Goal: Task Accomplishment & Management: Use online tool/utility

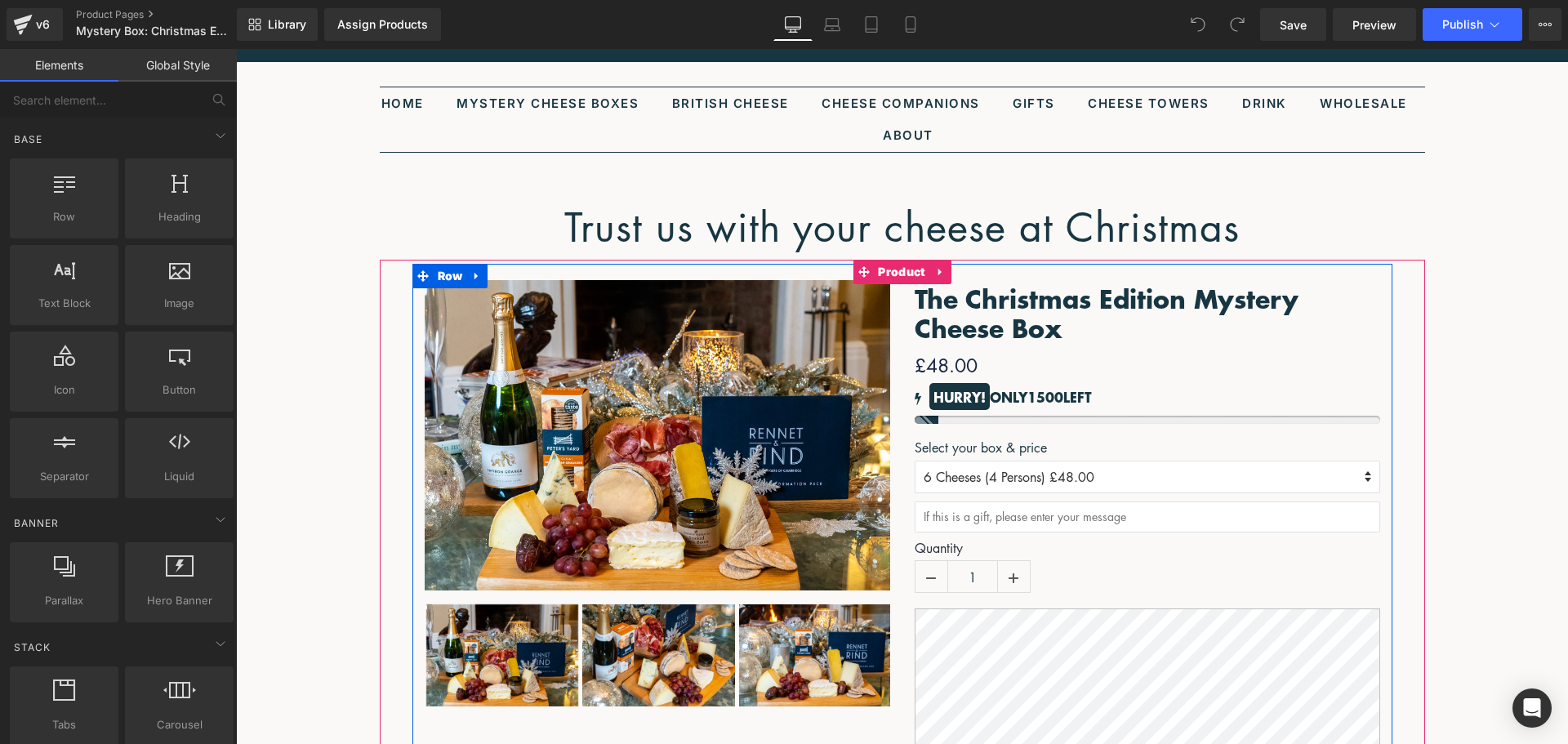
scroll to position [82, 0]
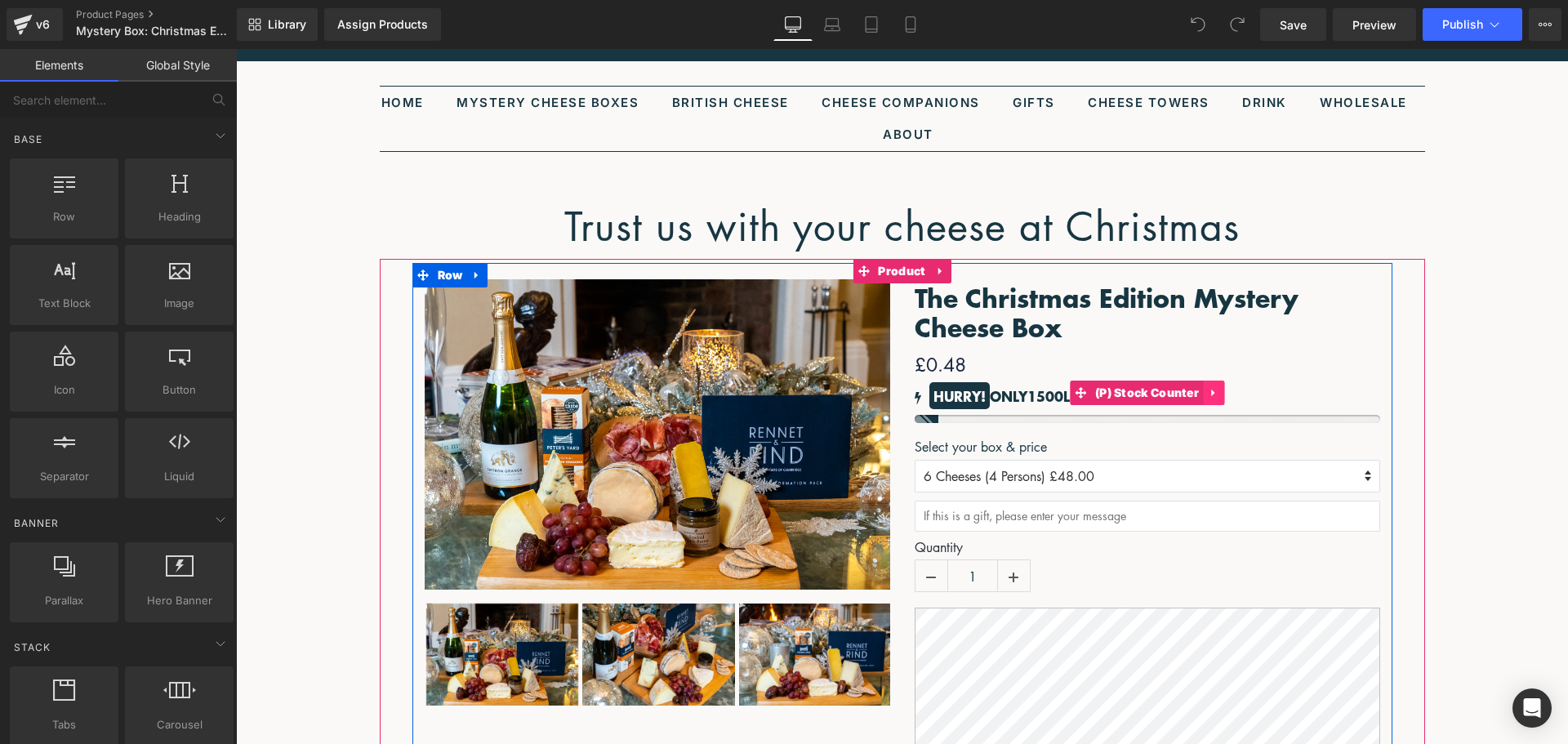
click at [1207, 388] on icon at bounding box center [1212, 393] width 11 height 12
click at [1218, 395] on icon at bounding box center [1223, 393] width 11 height 12
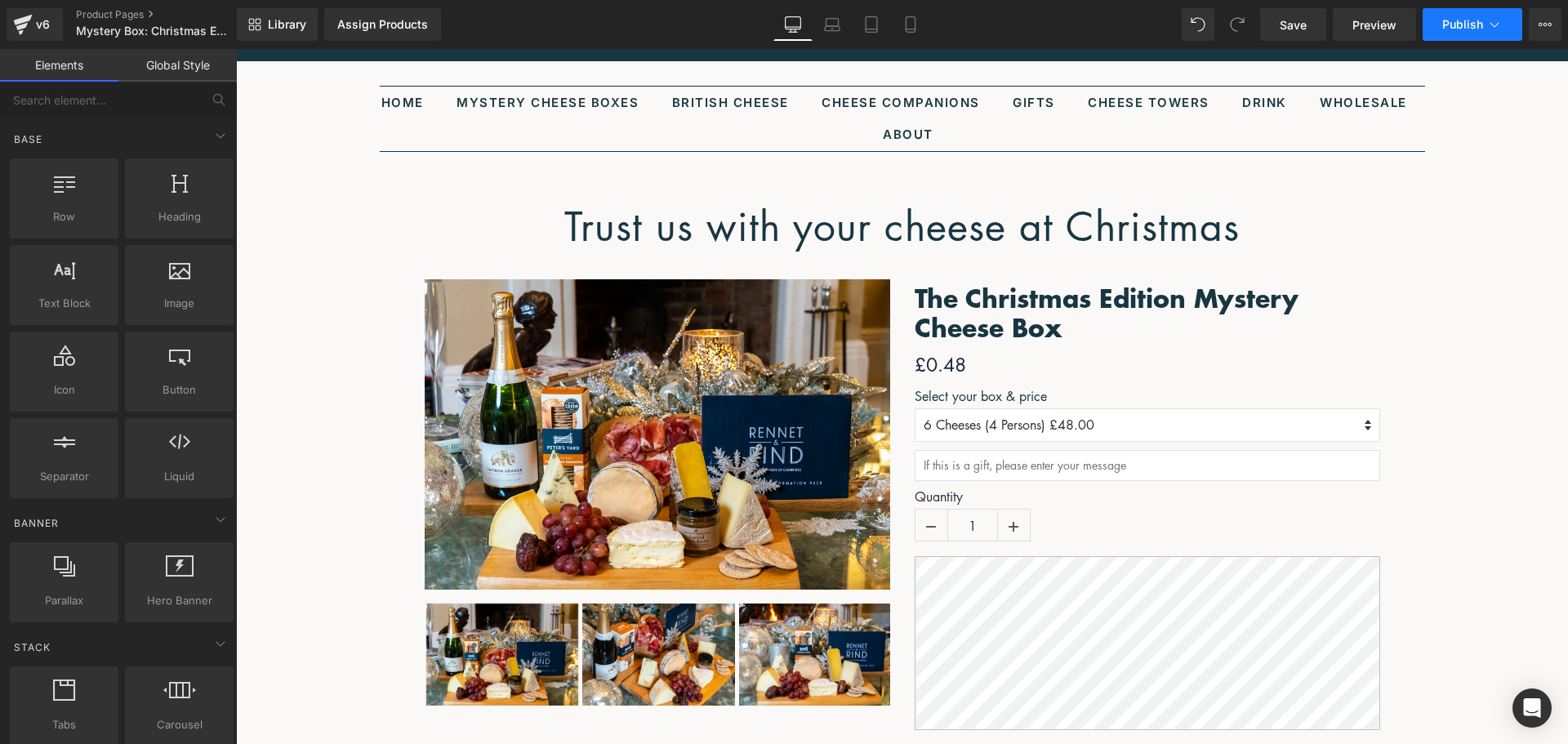
click at [1491, 21] on icon at bounding box center [1494, 24] width 16 height 16
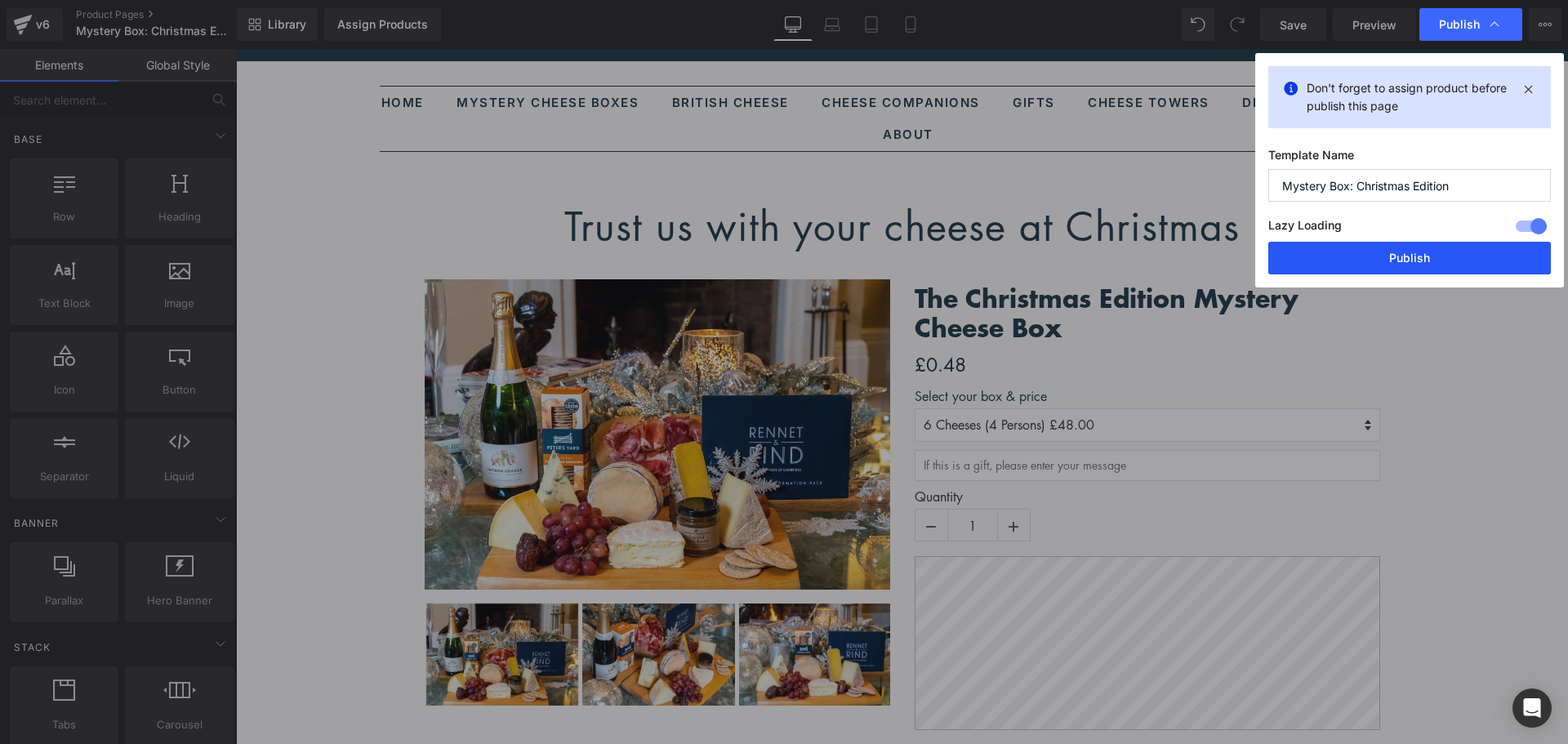
click at [1412, 254] on button "Publish" at bounding box center [1409, 258] width 283 height 33
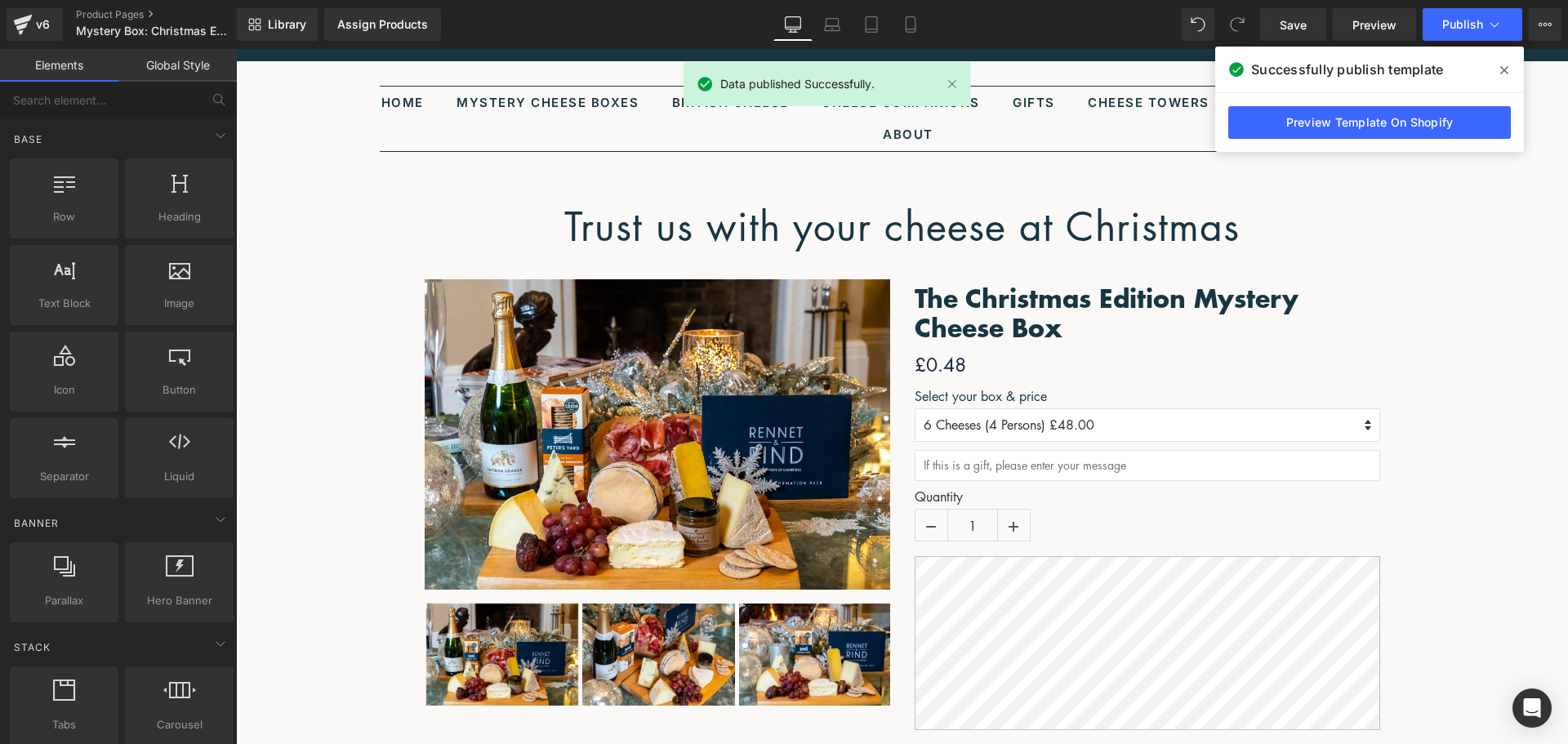
click at [1506, 71] on icon at bounding box center [1504, 70] width 8 height 13
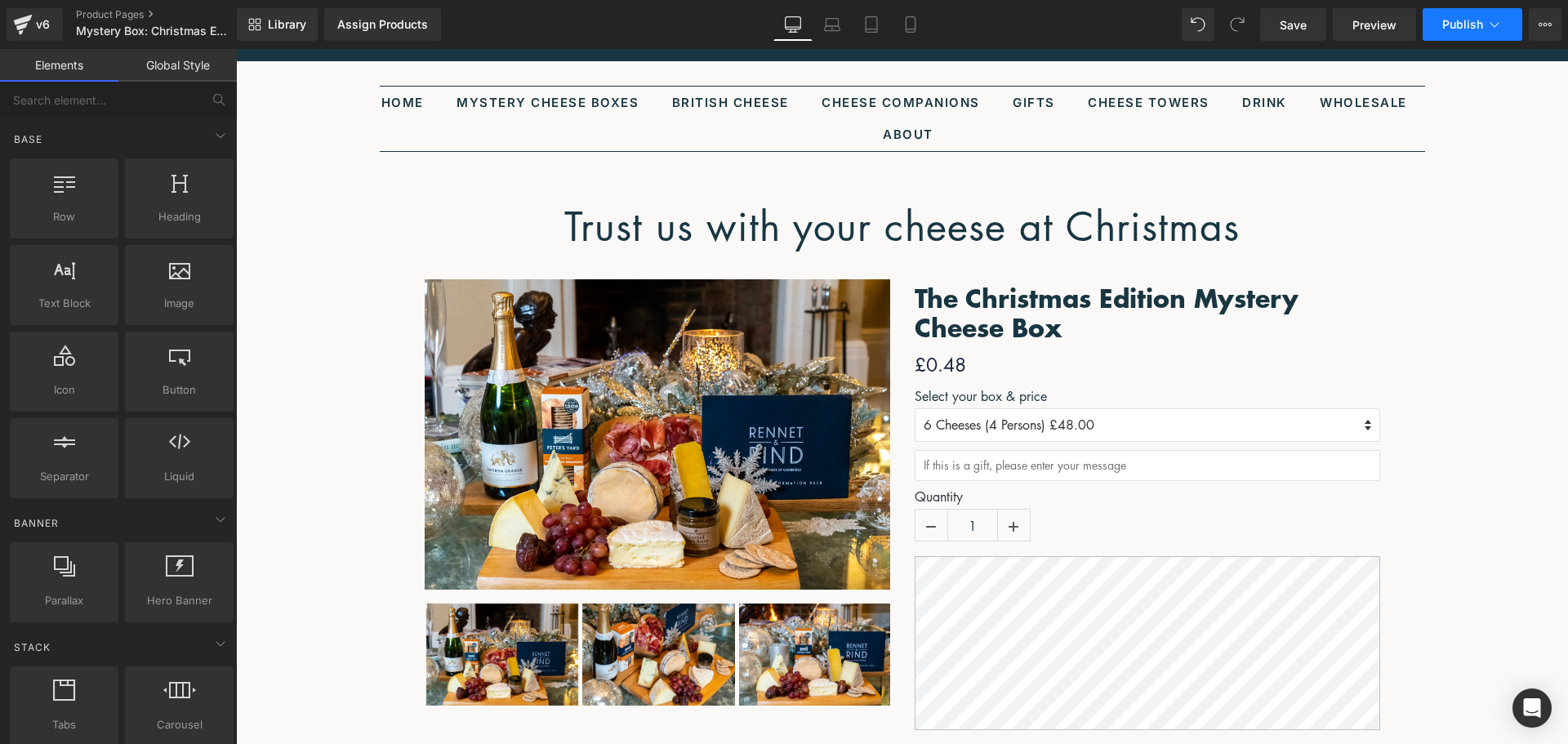
click at [1456, 23] on span "Publish" at bounding box center [1462, 24] width 41 height 13
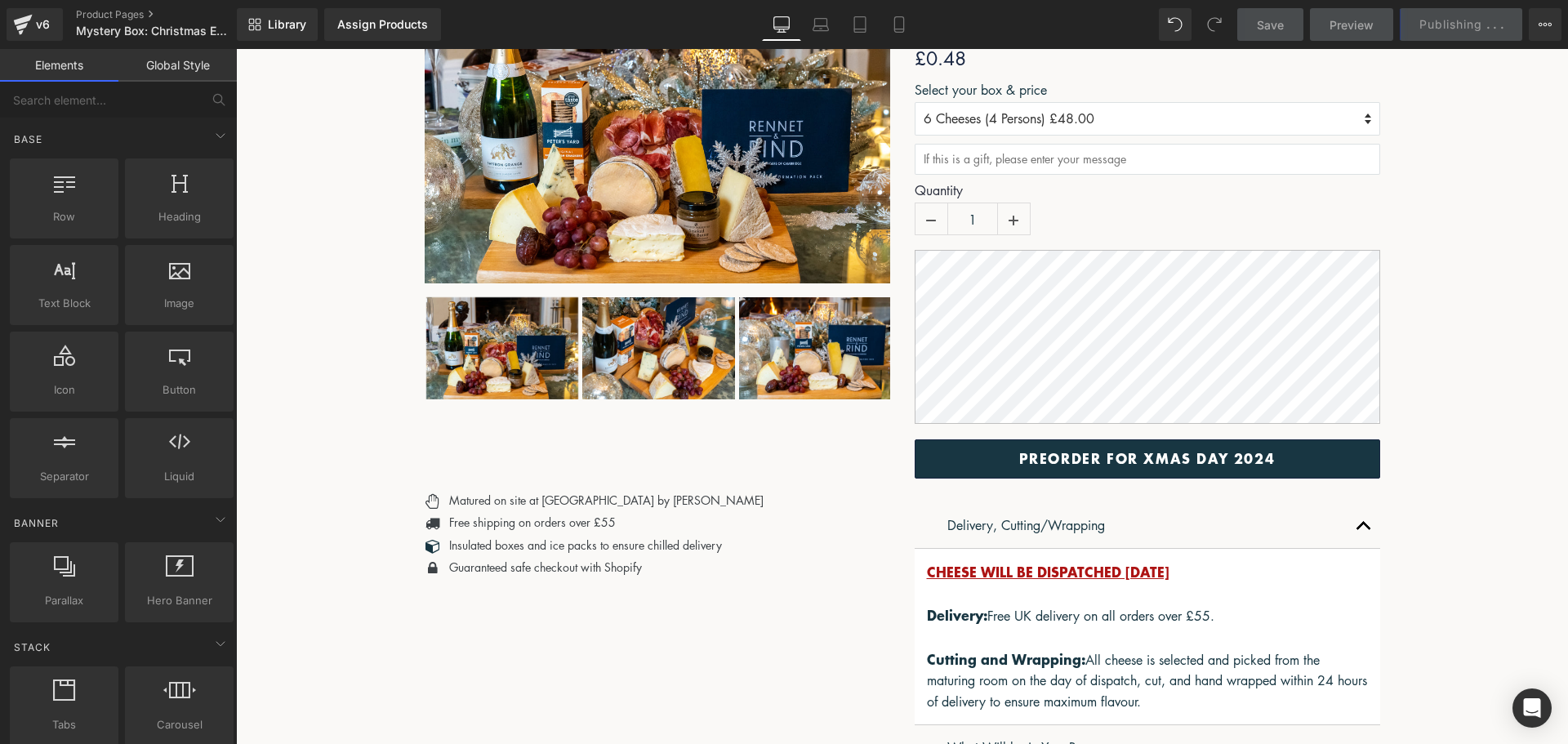
scroll to position [408, 0]
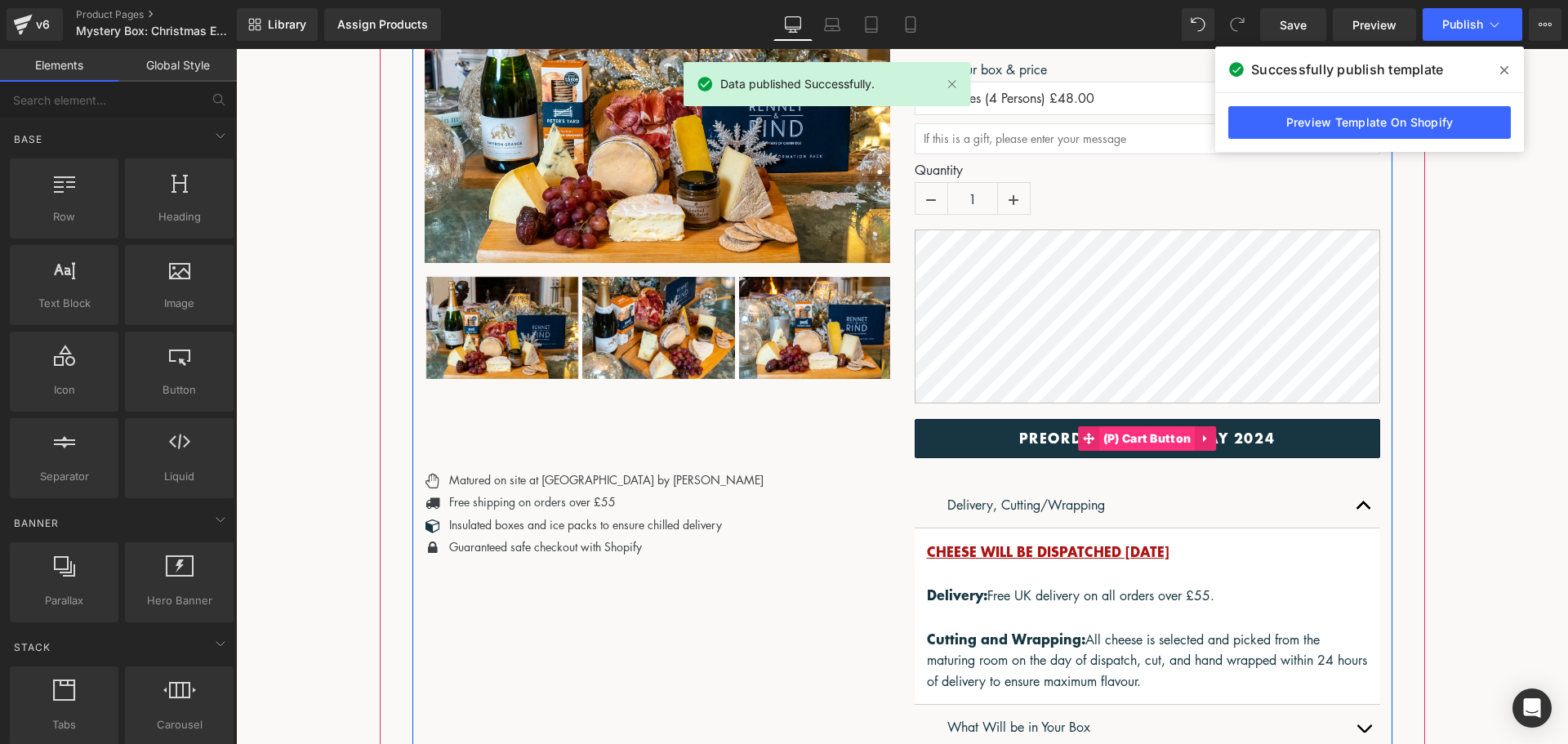
click at [1153, 444] on span "(P) Cart Button" at bounding box center [1147, 438] width 96 height 25
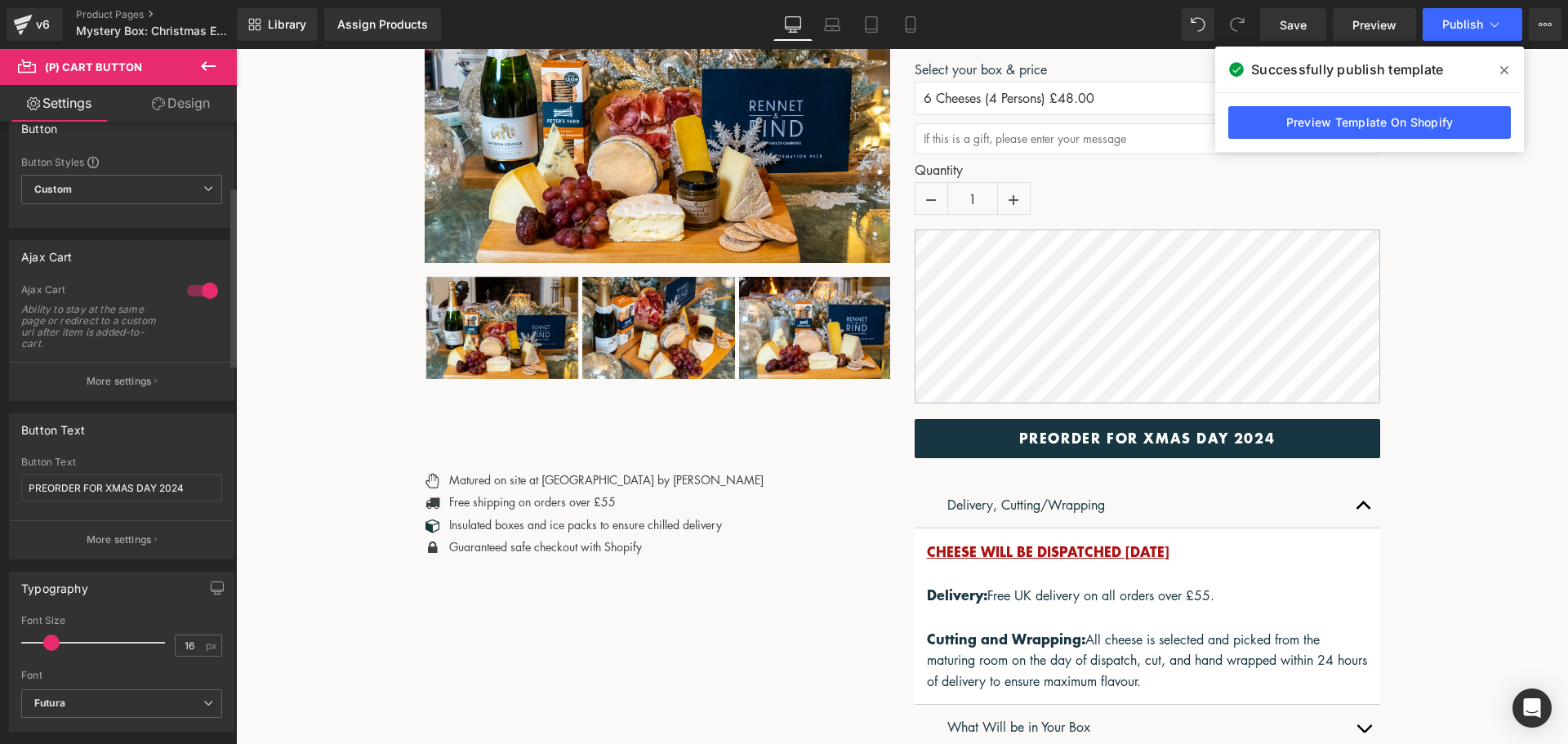
scroll to position [0, 0]
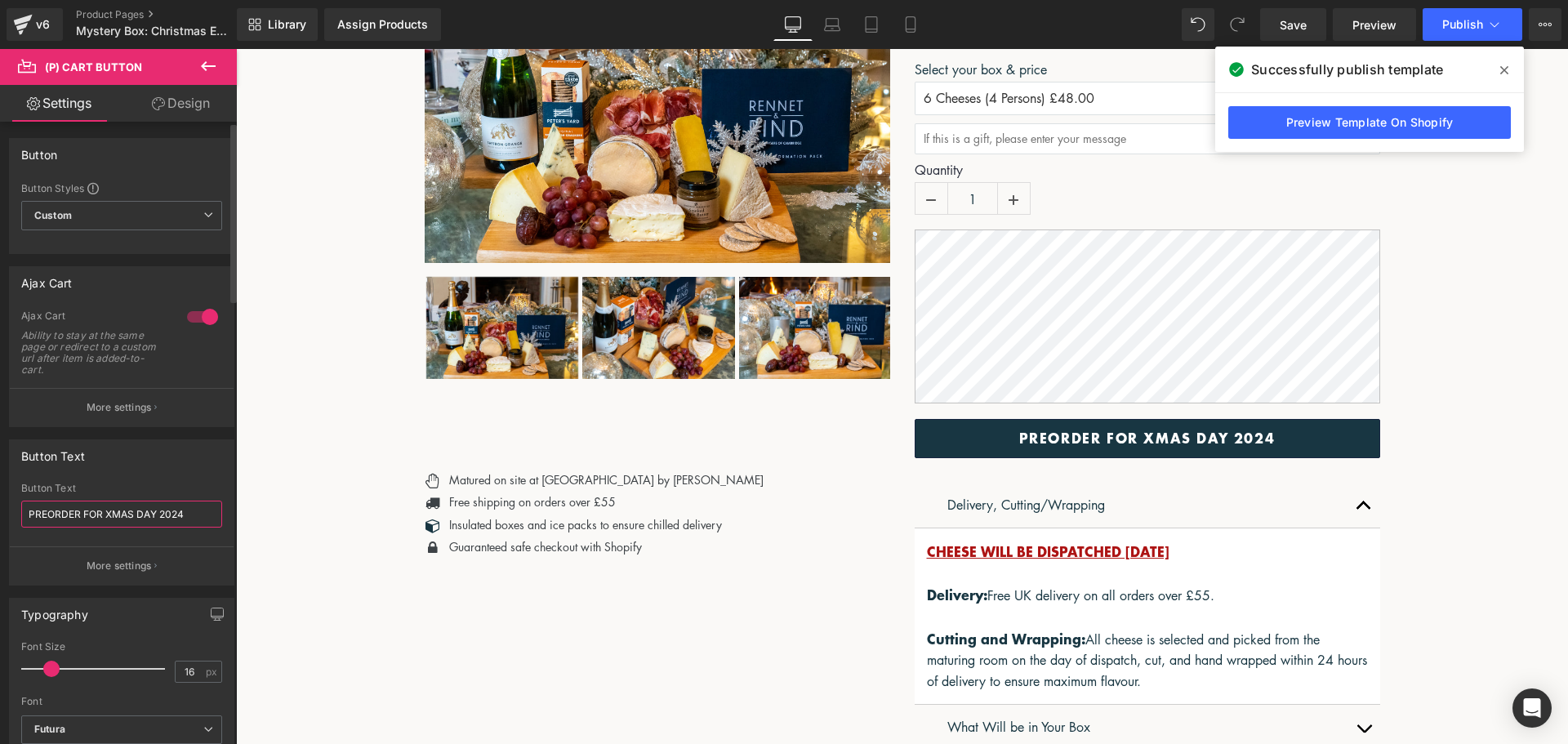
click at [199, 518] on input "PREORDER FOR XMAS DAY 2024" at bounding box center [121, 513] width 201 height 27
type input "PREORDER FOR XMAS DAY 2025"
click at [1472, 20] on span "Publish" at bounding box center [1462, 24] width 41 height 13
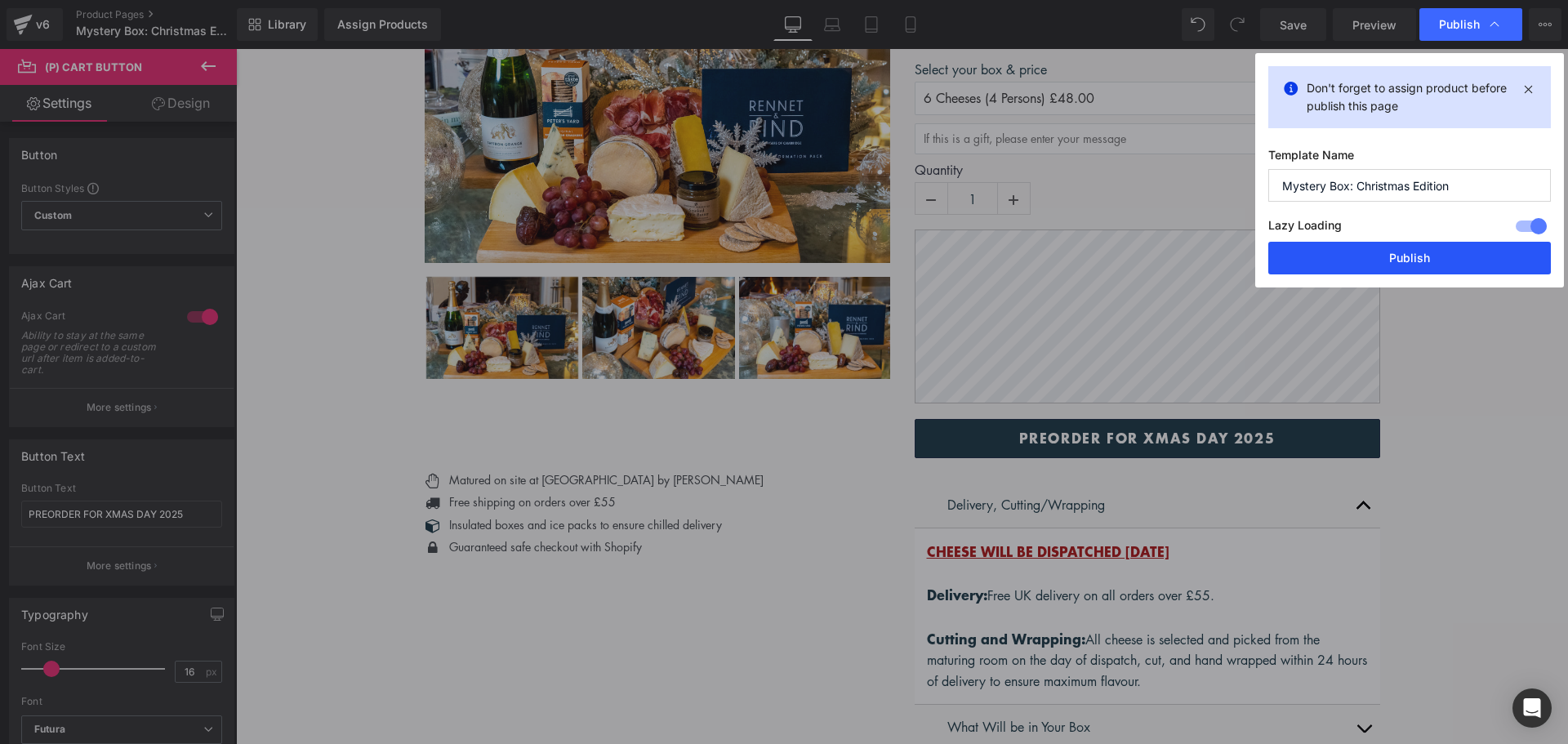
click at [1403, 251] on button "Publish" at bounding box center [1409, 258] width 283 height 33
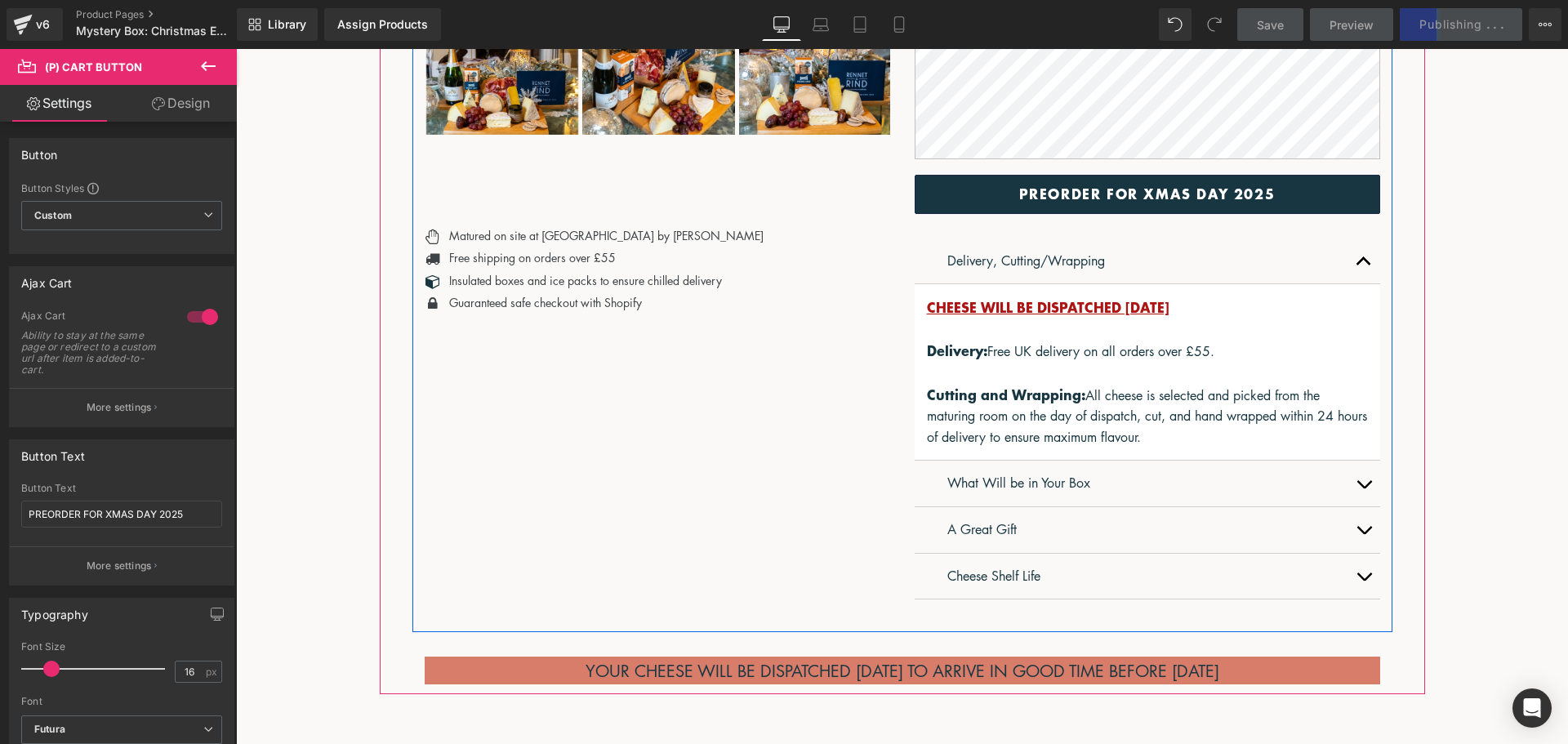
scroll to position [653, 0]
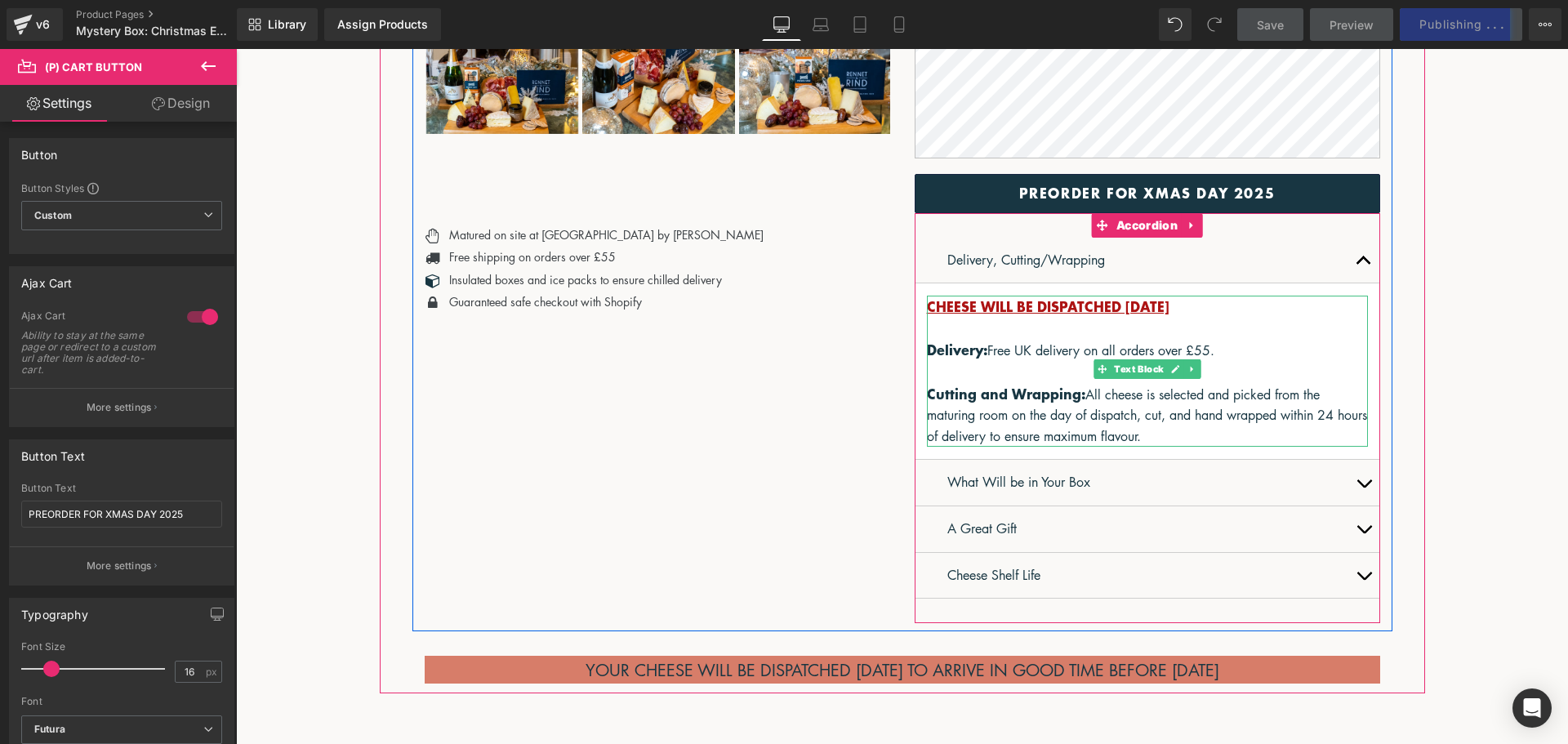
click at [1170, 316] on u "CHEESE WILL BE DISPATCHED [DATE]" at bounding box center [1048, 306] width 243 height 20
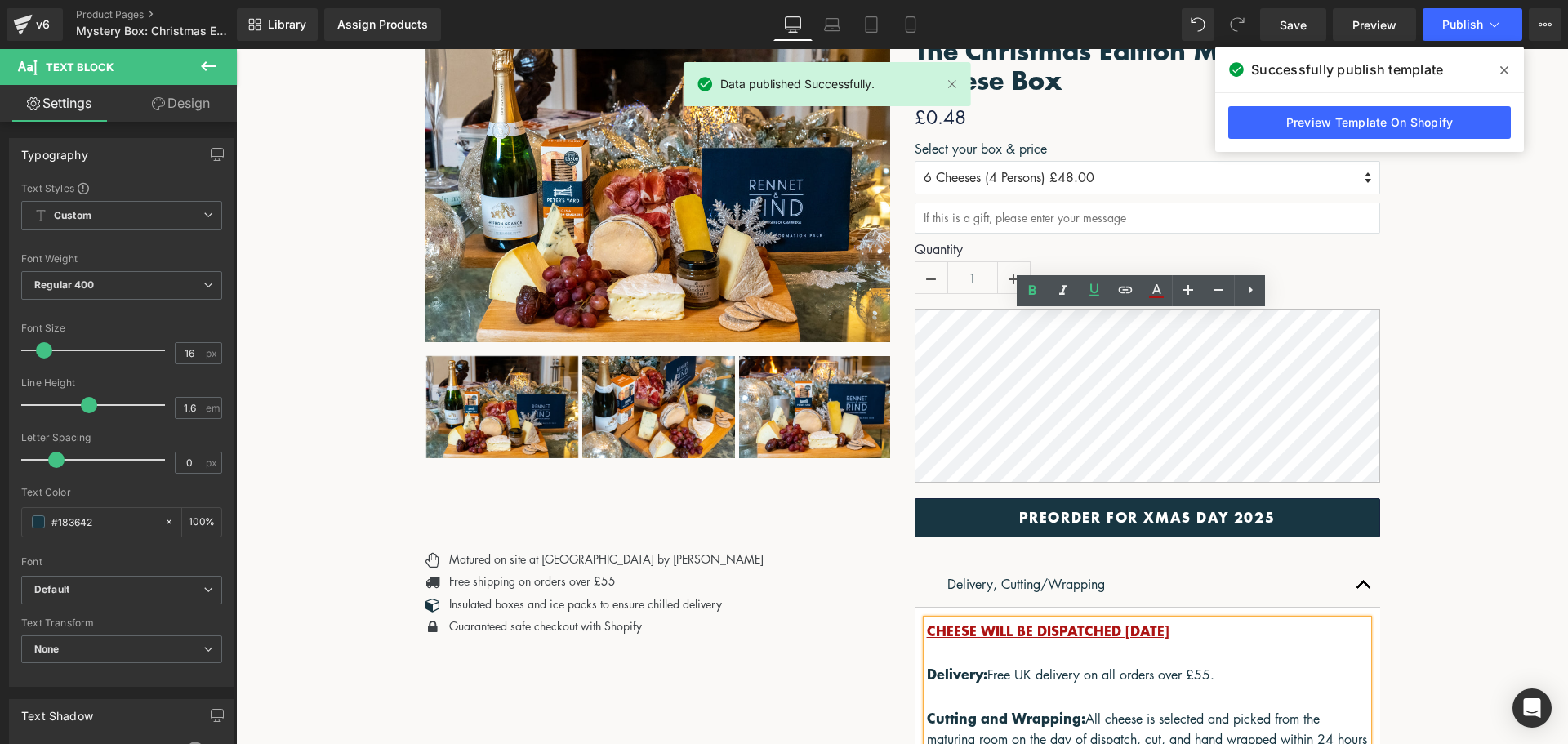
scroll to position [327, 0]
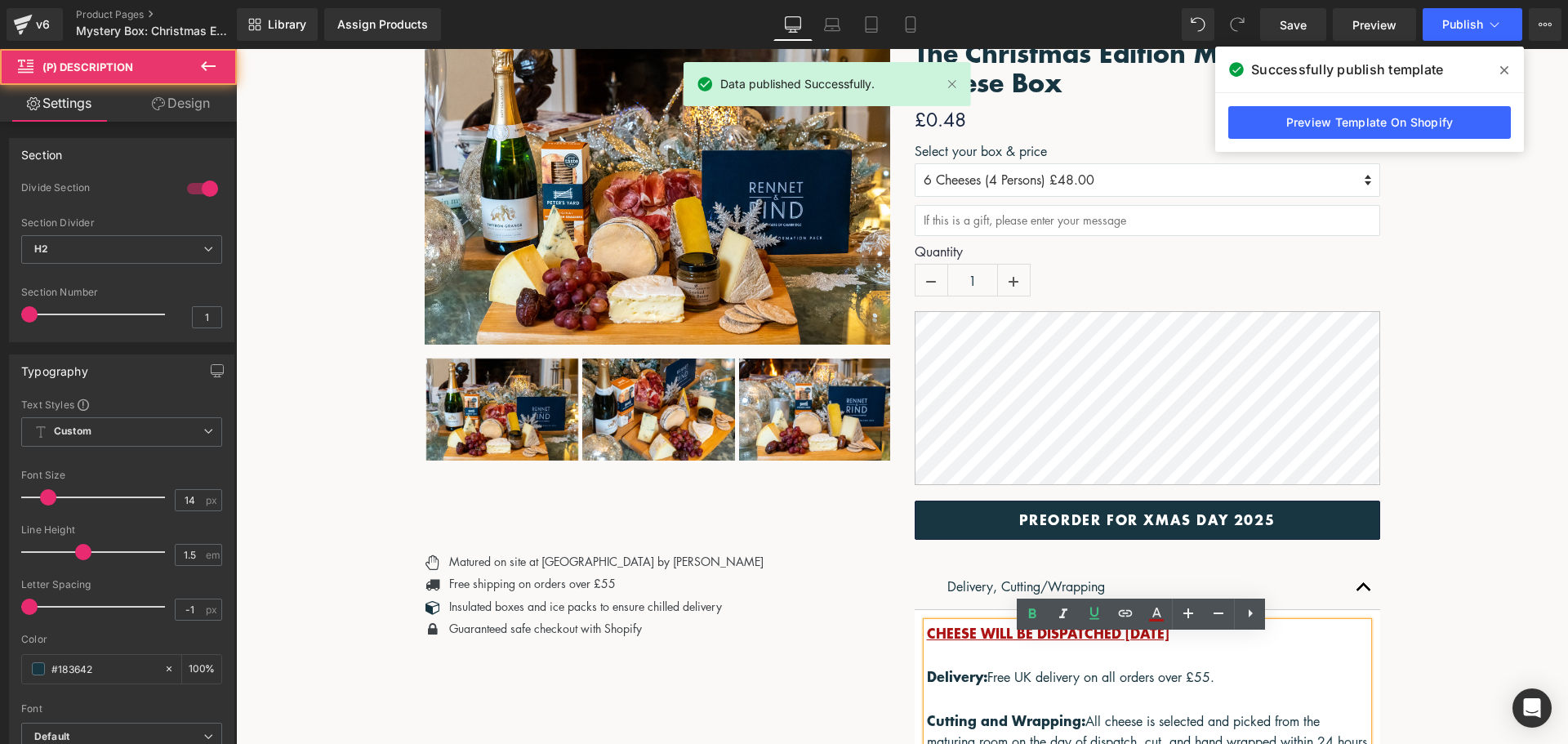
click at [904, 311] on div "The Christmas Edition Mystery Cheese Box (P) Title £0 £0.48 (P) Price Select yo…" at bounding box center [1147, 491] width 490 height 915
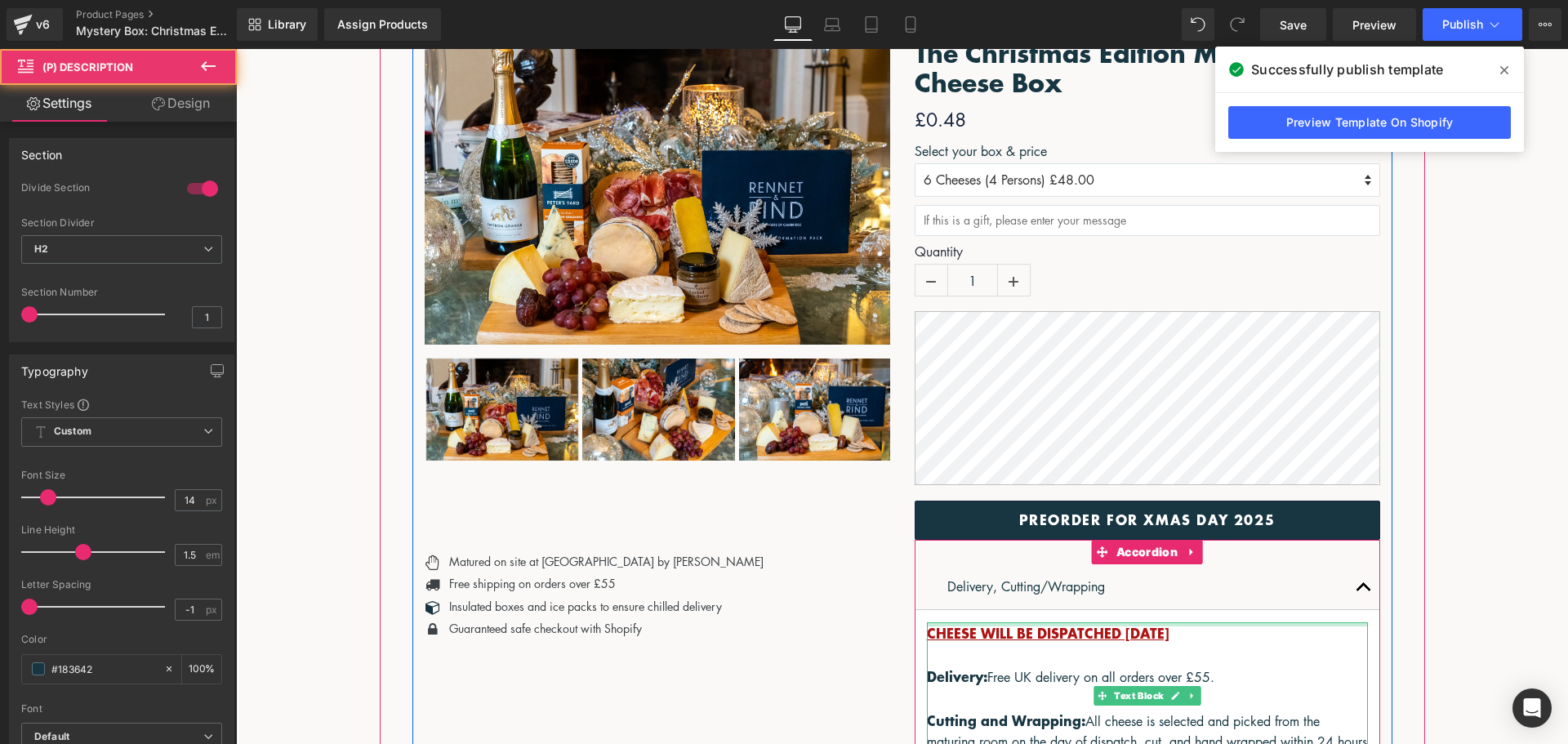
click at [1295, 626] on div at bounding box center [1147, 624] width 440 height 4
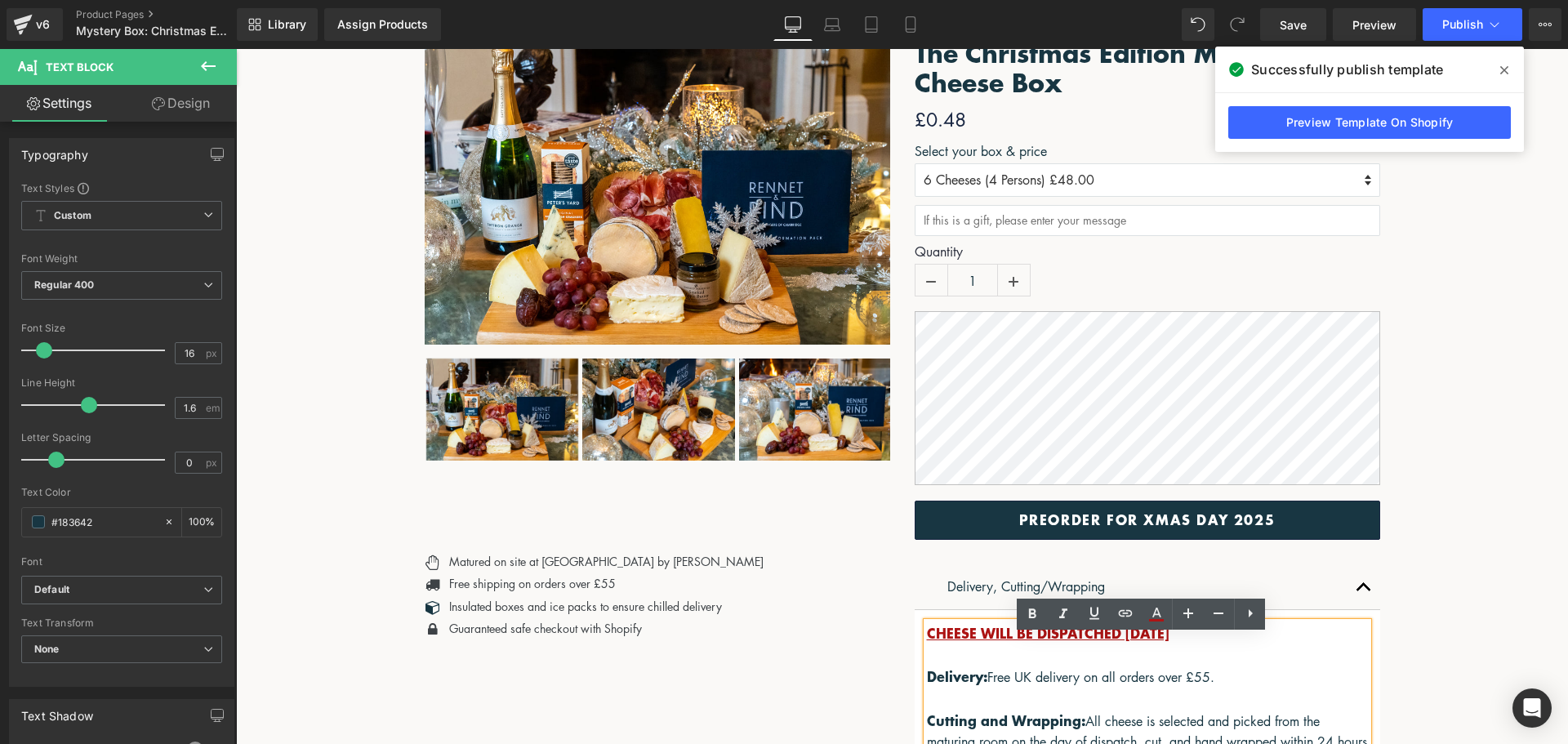
drag, startPoint x: 1308, startPoint y: 644, endPoint x: 1036, endPoint y: 629, distance: 272.4
click at [1032, 629] on article "CHEESE WILL BE DISPATCHED [DATE] Delivery: Free UK delivery on all orders over …" at bounding box center [1148, 698] width 465 height 177
click at [1269, 659] on p at bounding box center [1147, 655] width 440 height 21
drag, startPoint x: 1301, startPoint y: 639, endPoint x: 1117, endPoint y: 648, distance: 184.2
click at [1117, 642] on u "CHEESE WILL BE DISPATCHED [DATE]" at bounding box center [1048, 632] width 243 height 20
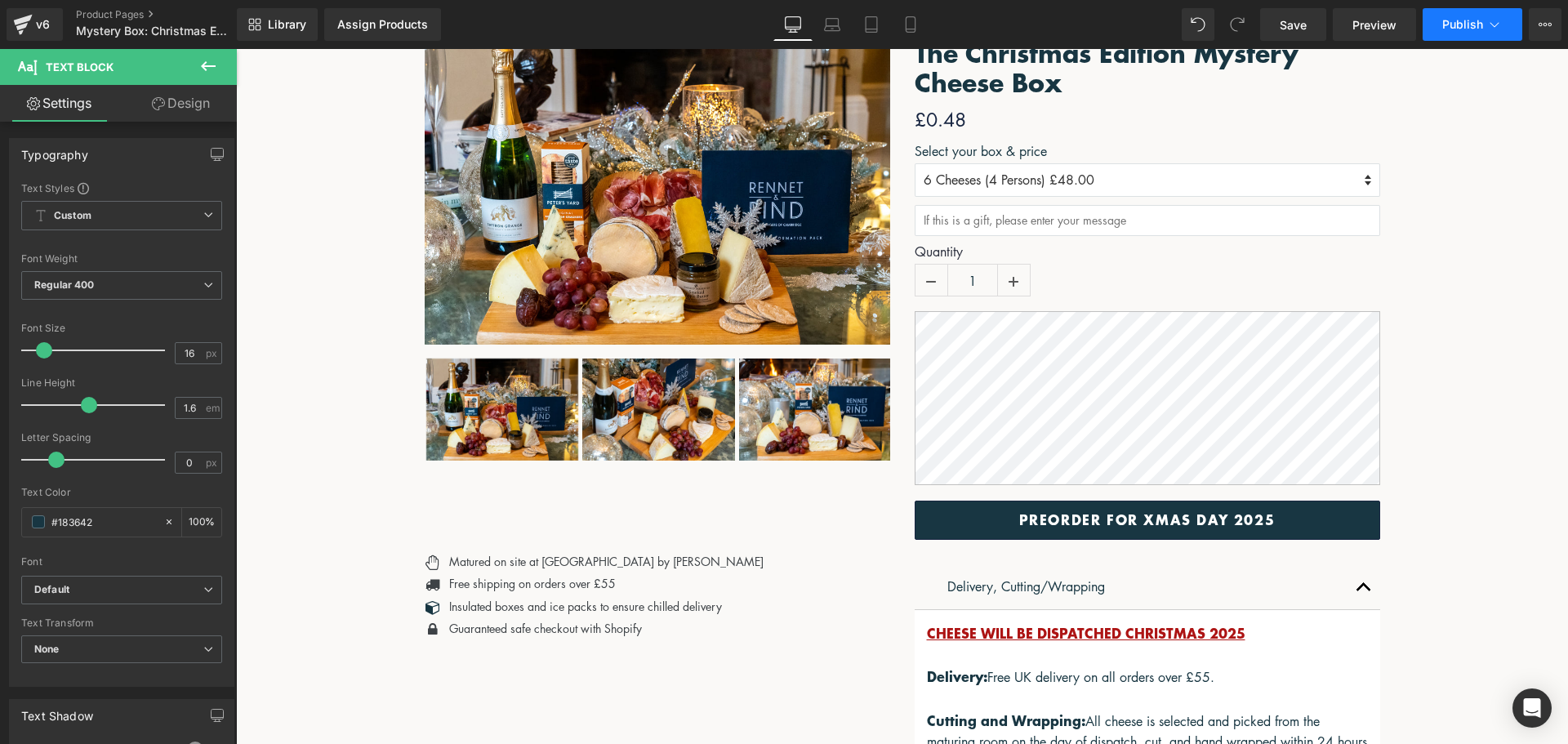
click at [1477, 8] on div "Library Assign Products Product Preview No product match your search. Please tr…" at bounding box center [902, 24] width 1331 height 49
click at [1475, 21] on span "Publish" at bounding box center [1462, 24] width 41 height 13
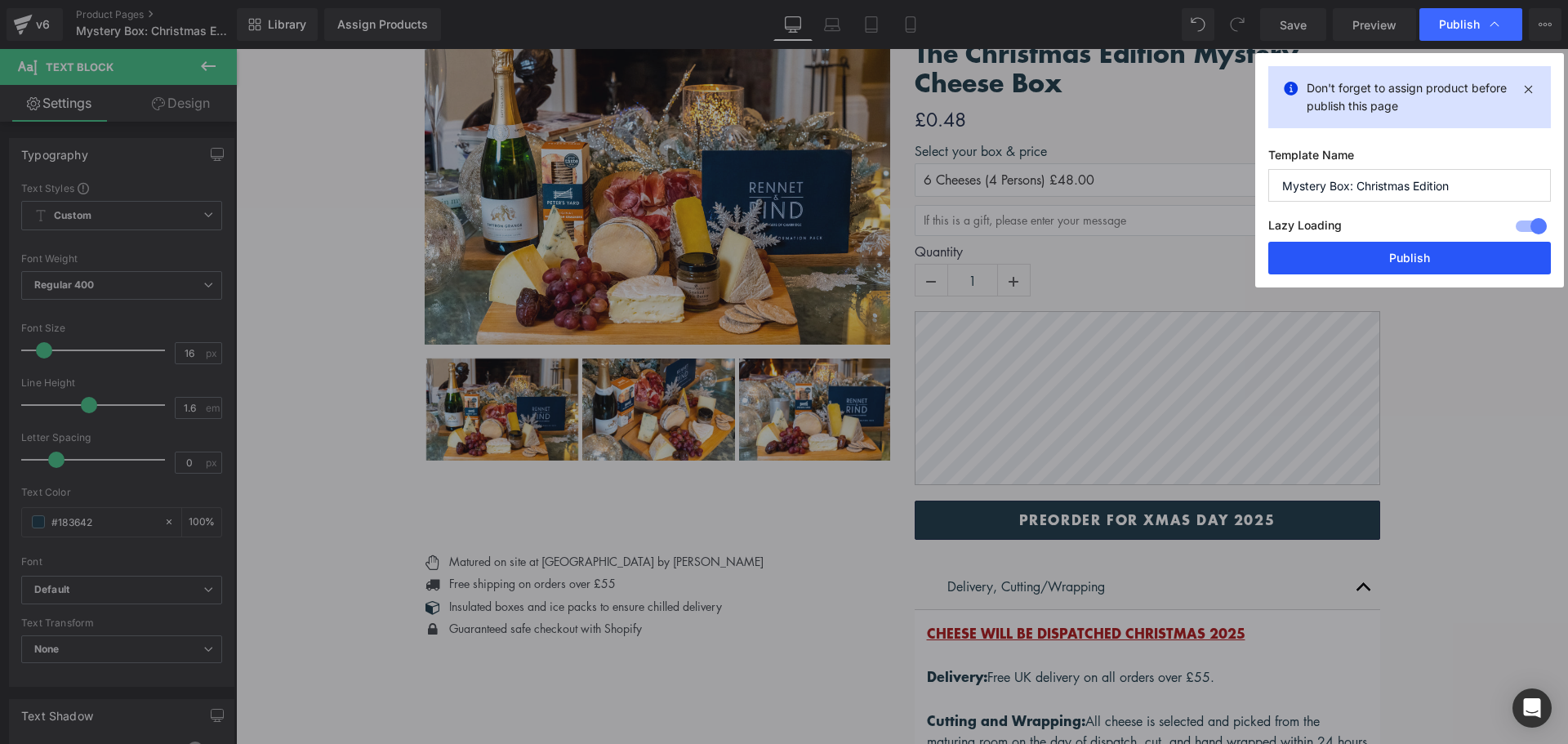
click at [1422, 260] on button "Publish" at bounding box center [1409, 258] width 283 height 33
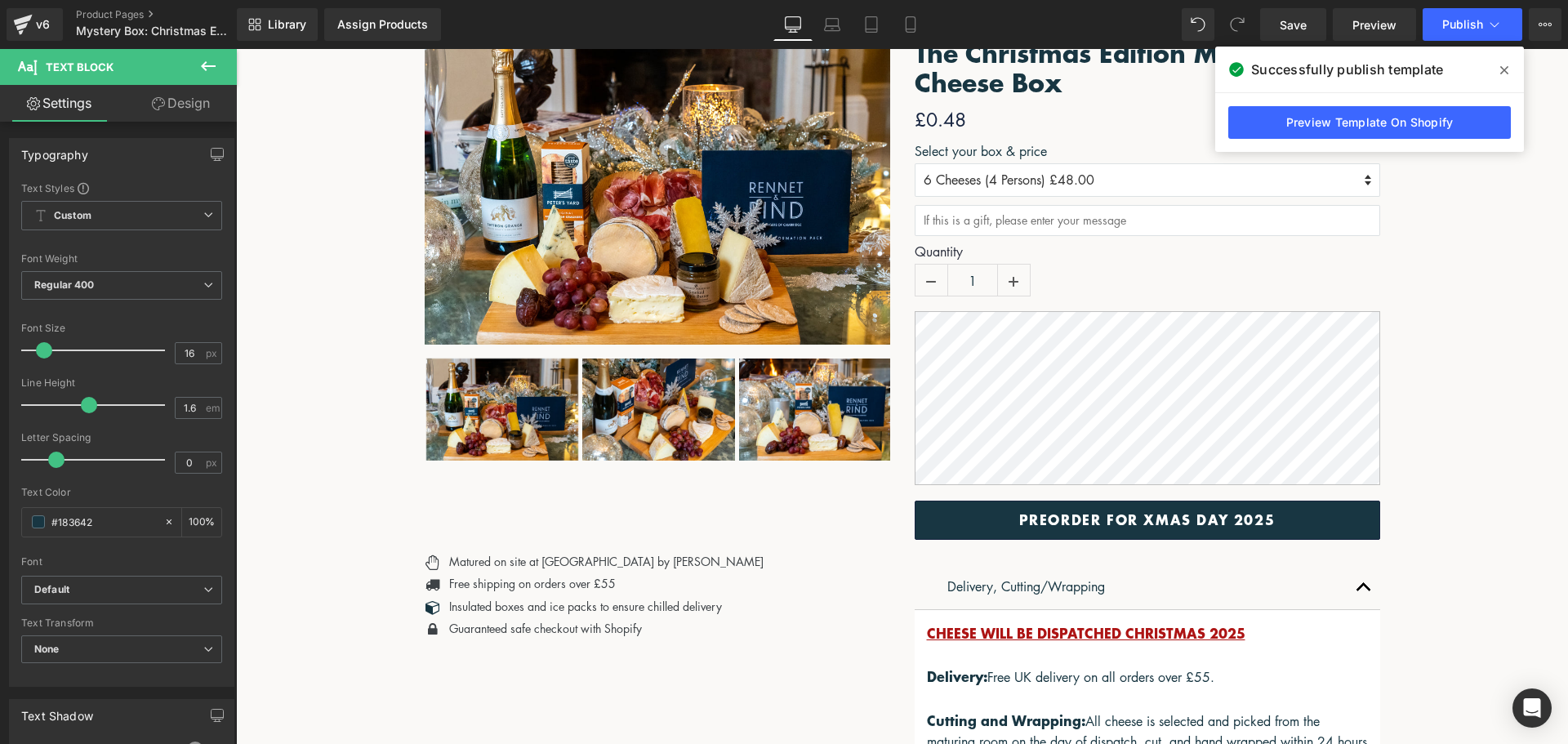
click at [1503, 62] on span at bounding box center [1504, 70] width 26 height 26
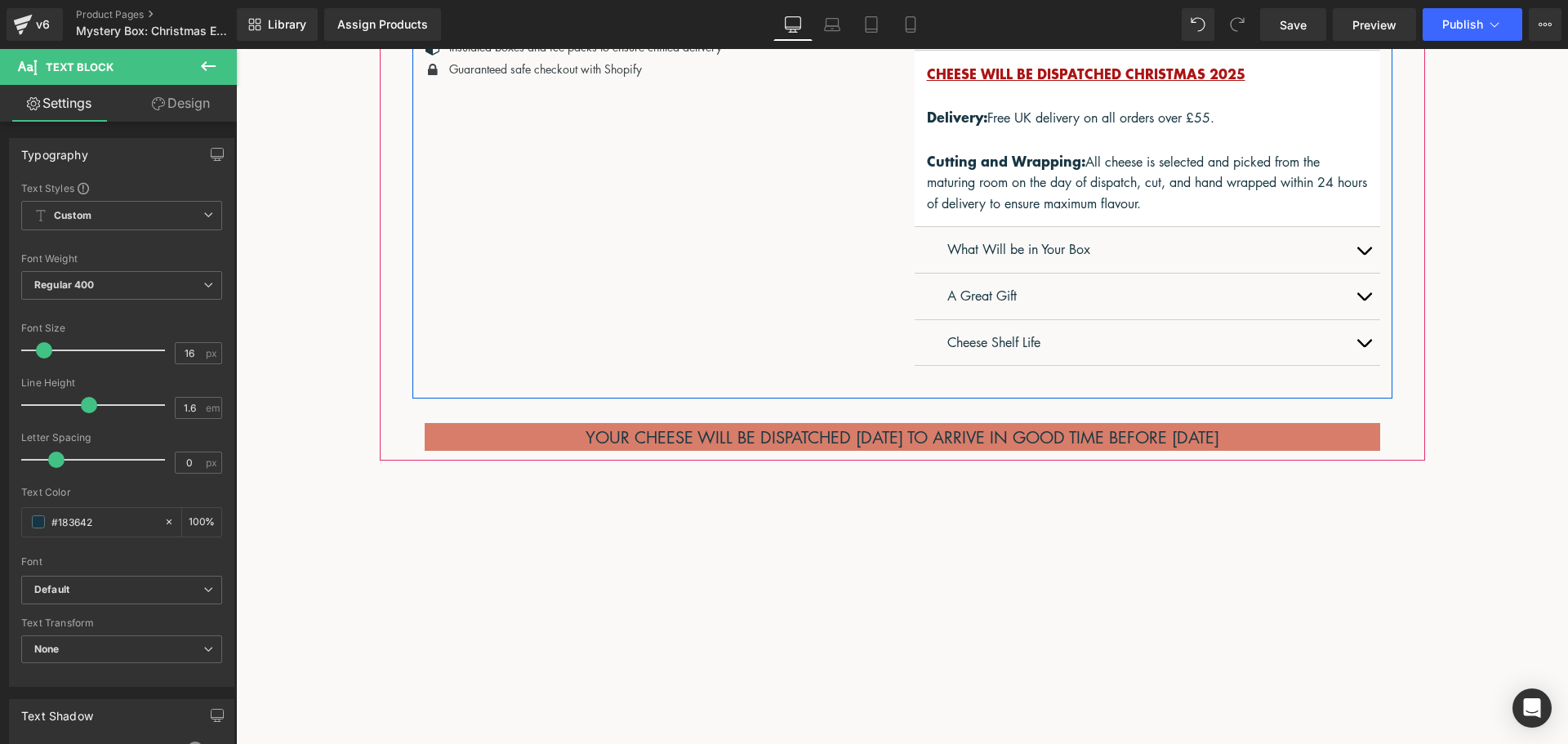
scroll to position [1143, 0]
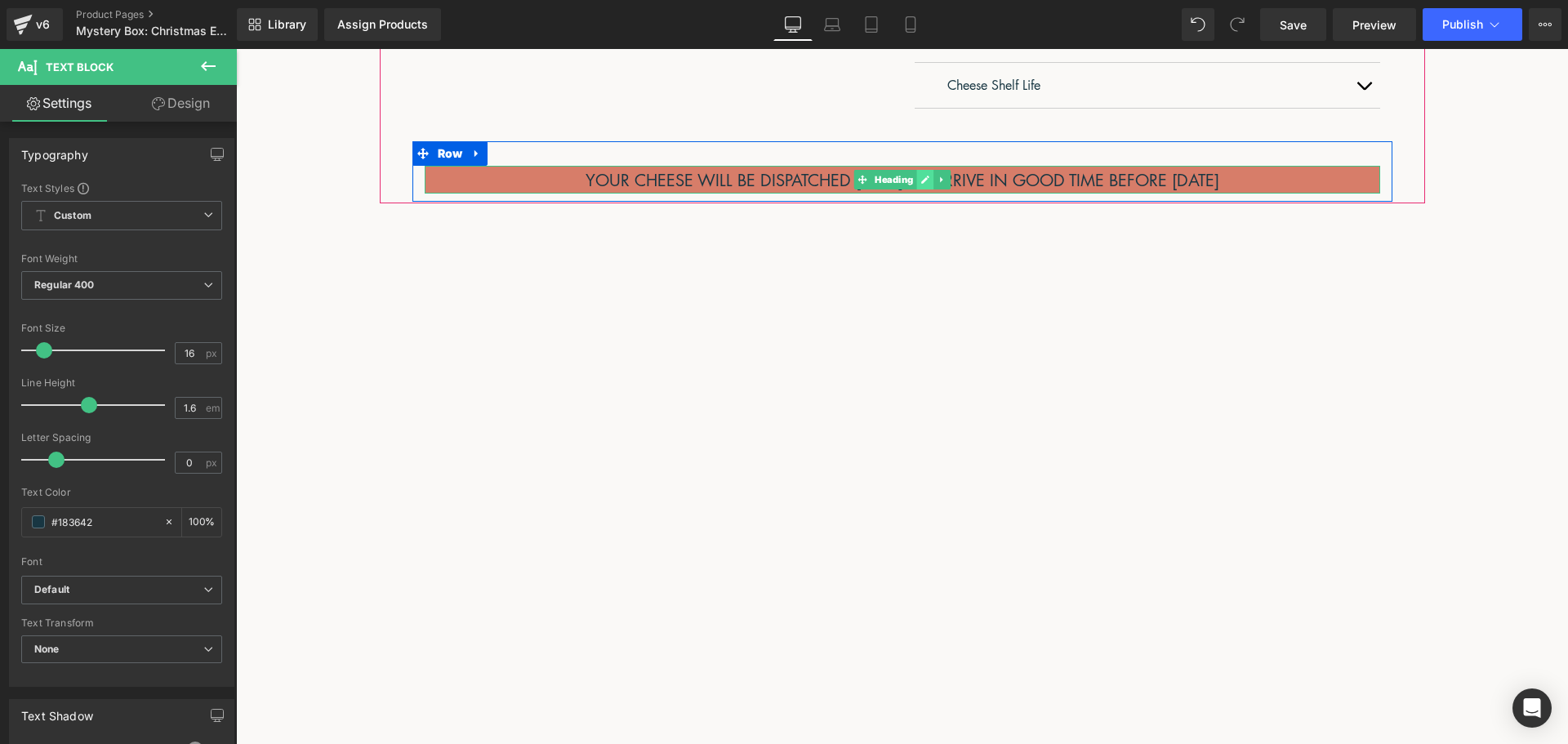
click at [920, 184] on icon at bounding box center [924, 180] width 9 height 10
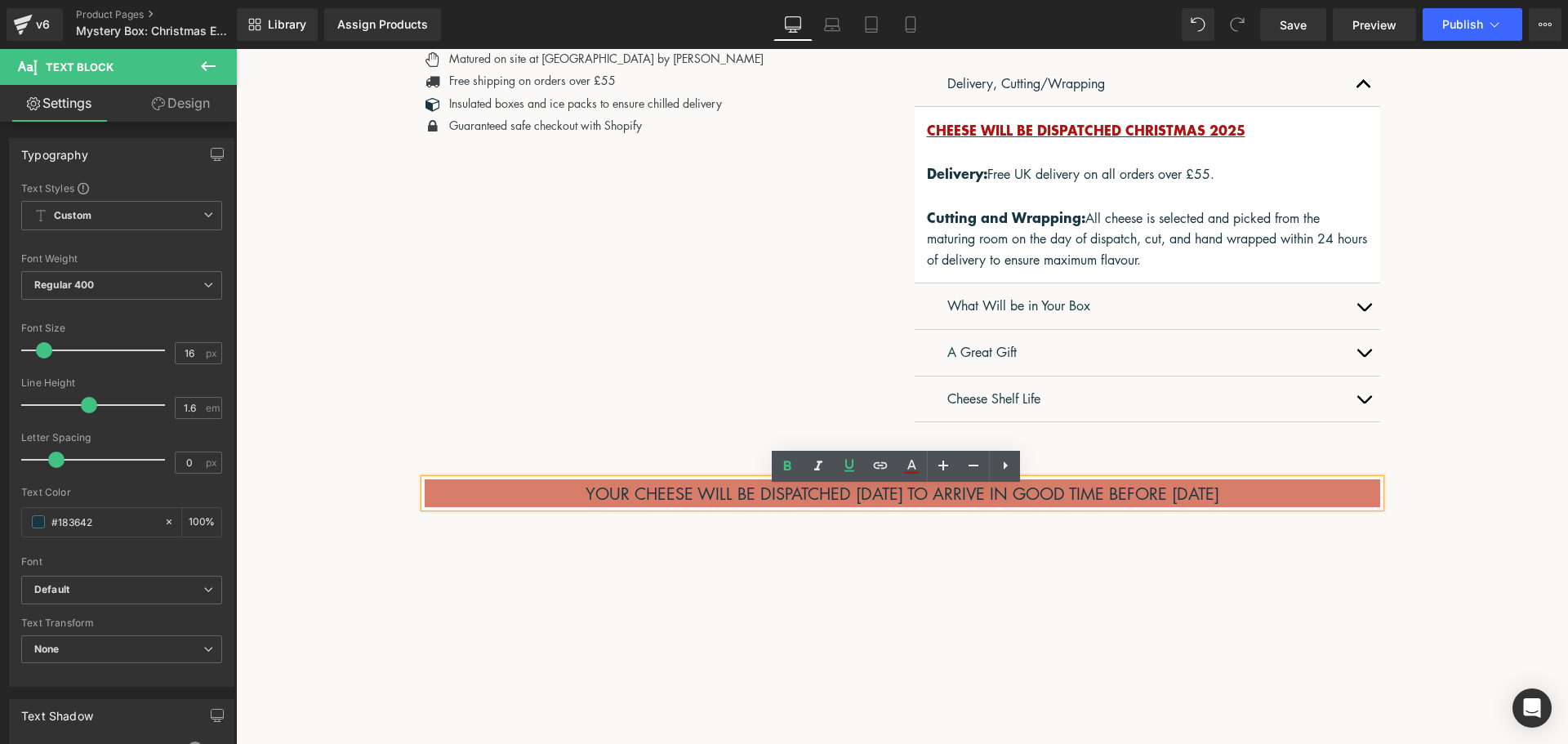
scroll to position [817, 0]
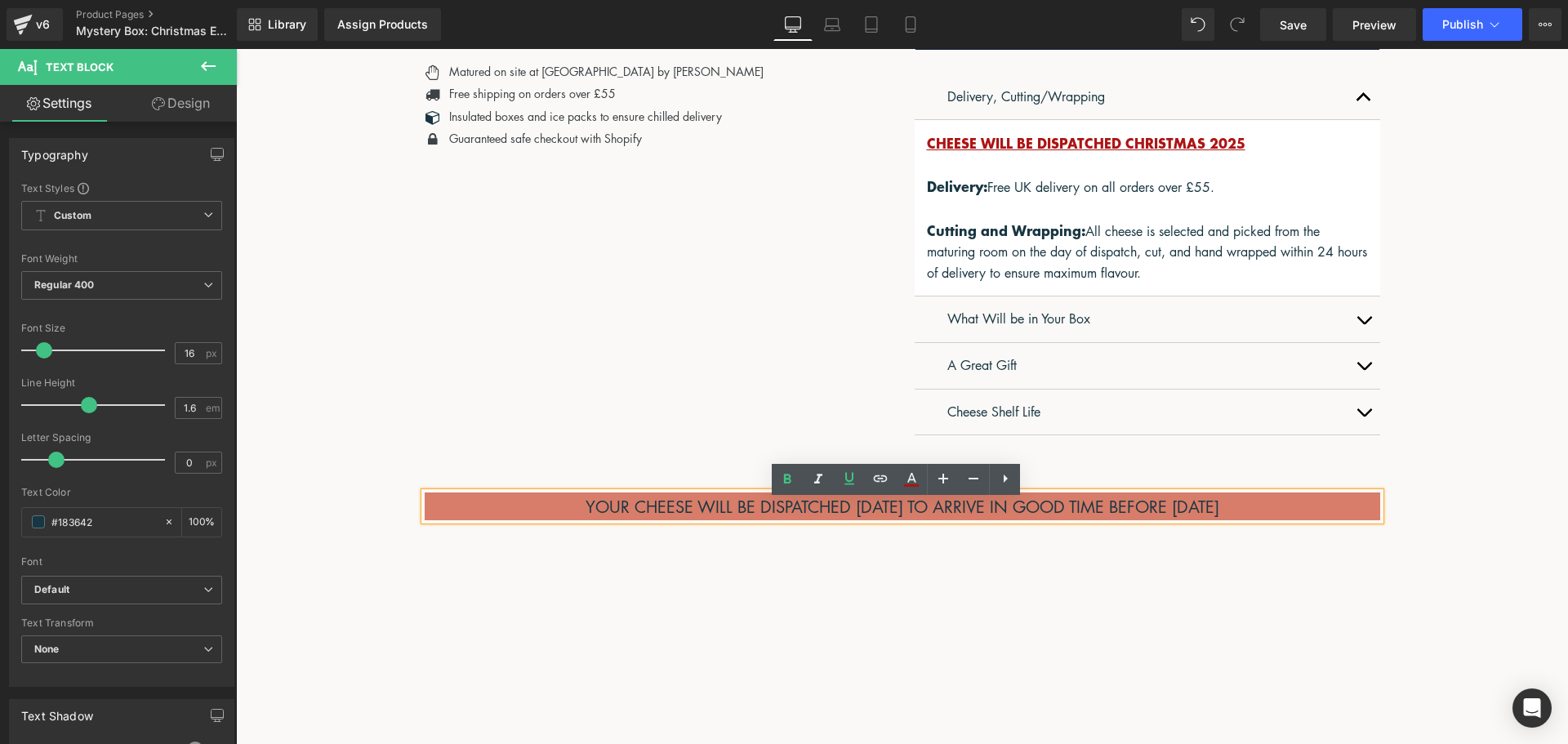
click at [758, 510] on h2 "YOUR CHEESE WILL BE DISPATCHED [DATE] TO ARRIVE IN GOOD TIME BEFORE [DATE]" at bounding box center [902, 506] width 955 height 28
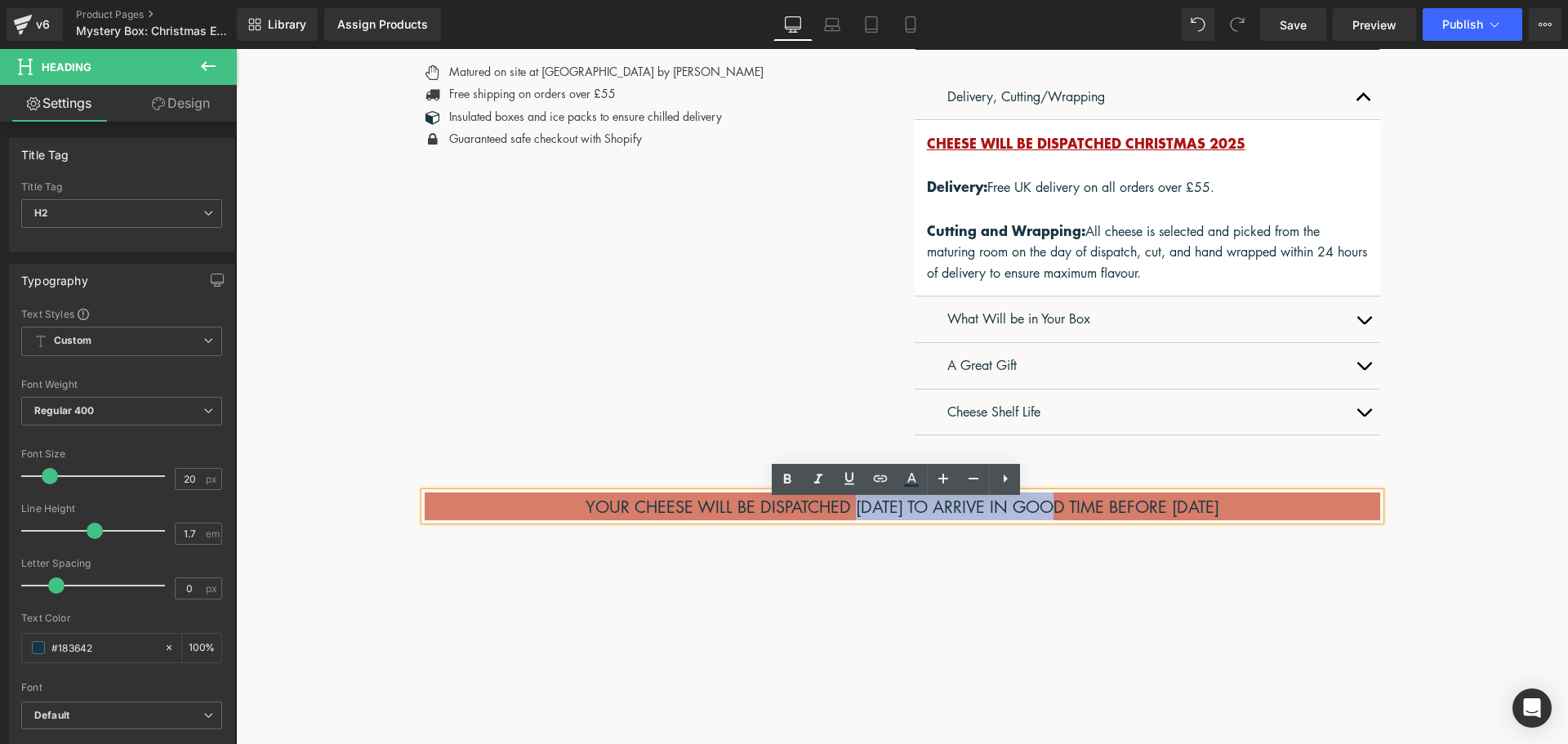
drag, startPoint x: 942, startPoint y: 511, endPoint x: 730, endPoint y: 503, distance: 212.2
click at [730, 503] on h2 "YOUR CHEESE WILL BE DISPATCHED [DATE] TO ARRIVE IN GOOD TIME BEFORE [DATE]" at bounding box center [902, 506] width 955 height 28
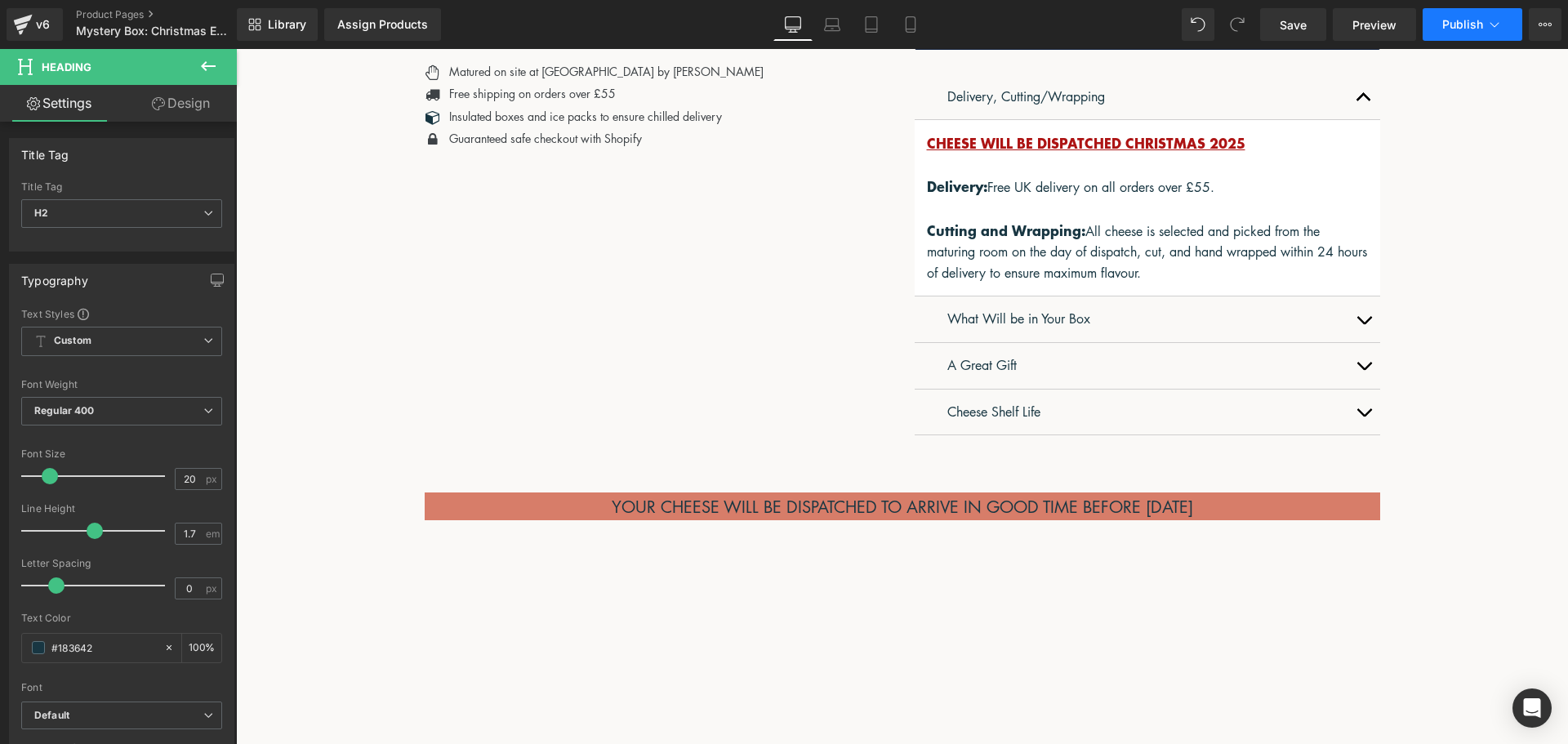
click at [1470, 21] on span "Publish" at bounding box center [1462, 24] width 41 height 13
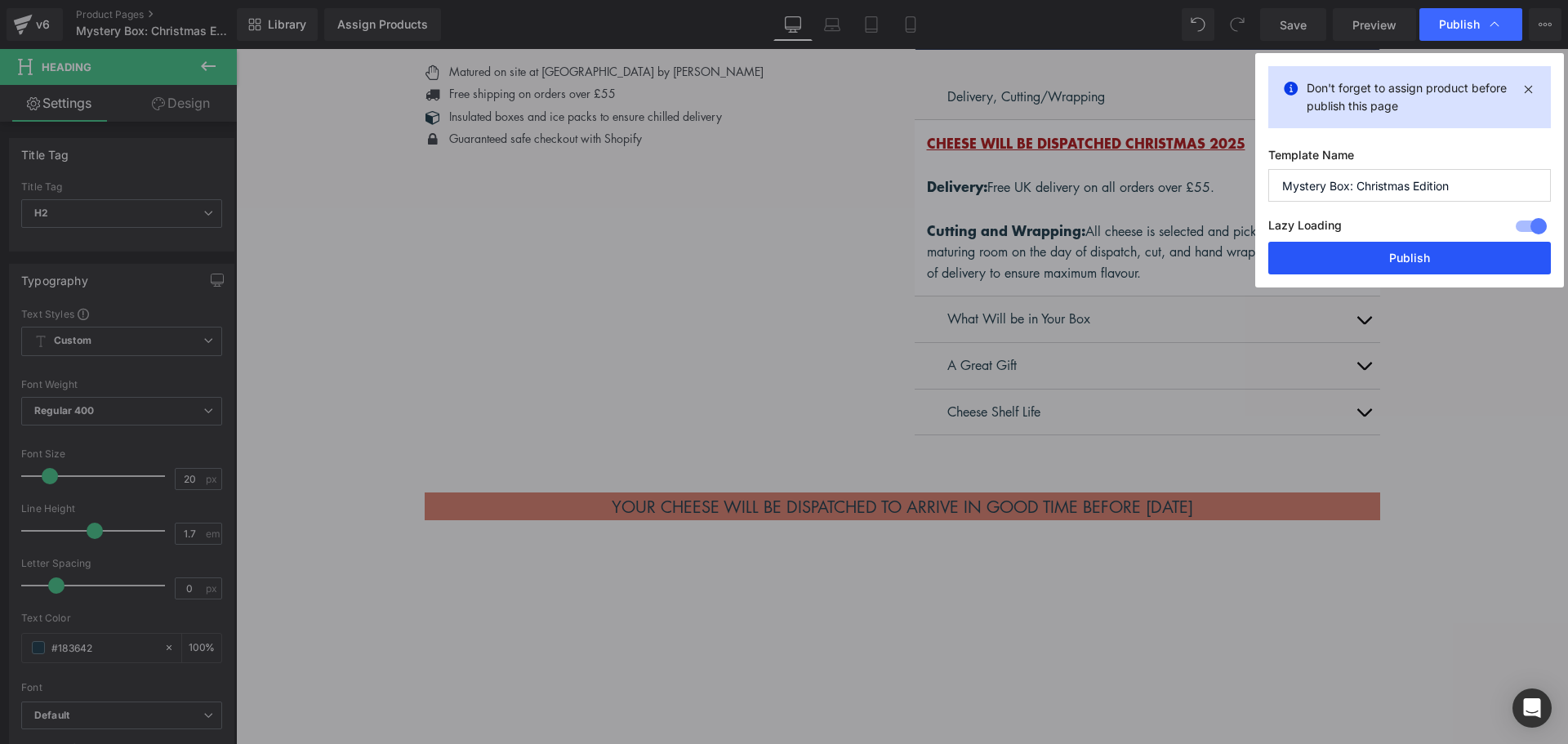
click at [1419, 256] on button "Publish" at bounding box center [1409, 258] width 283 height 33
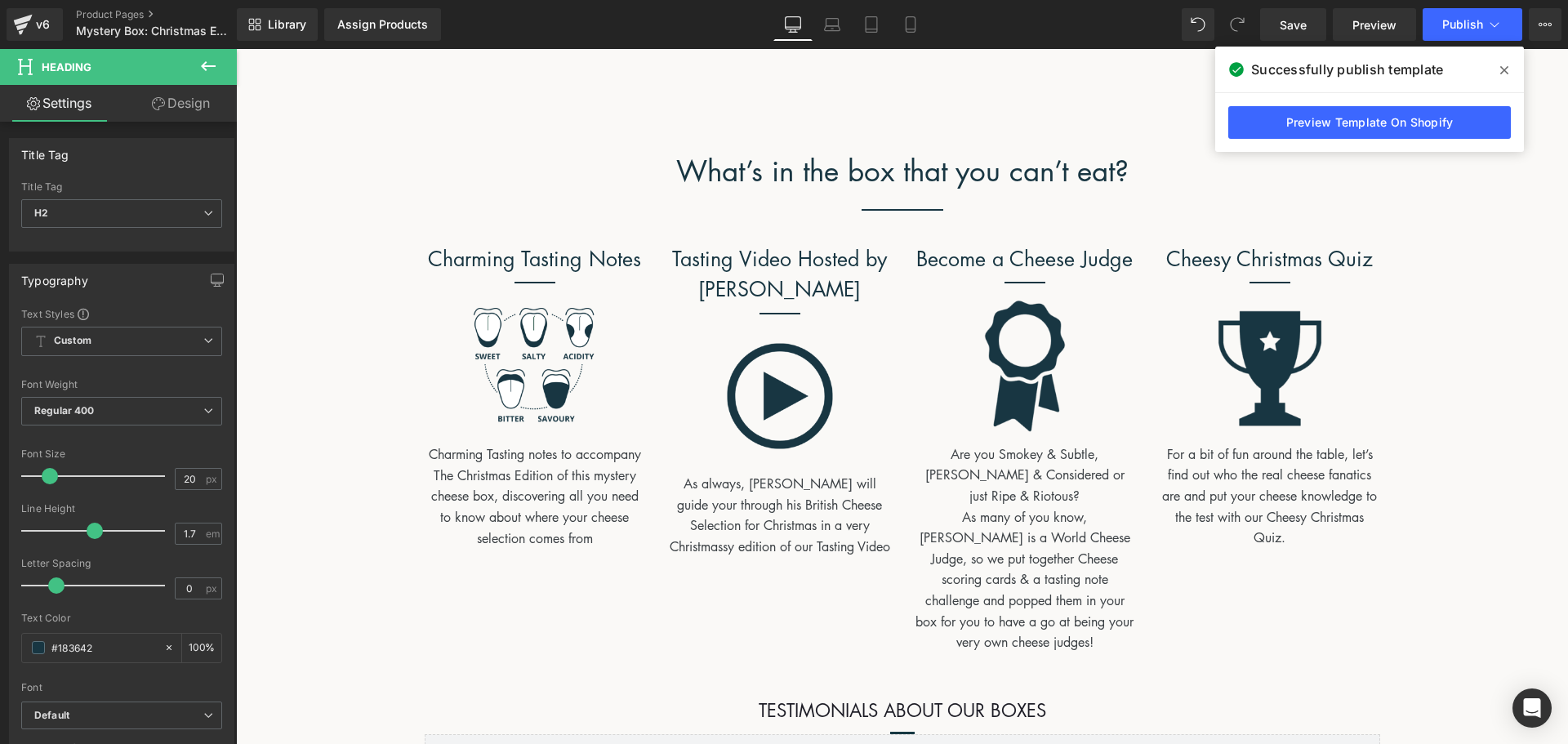
scroll to position [1579, 0]
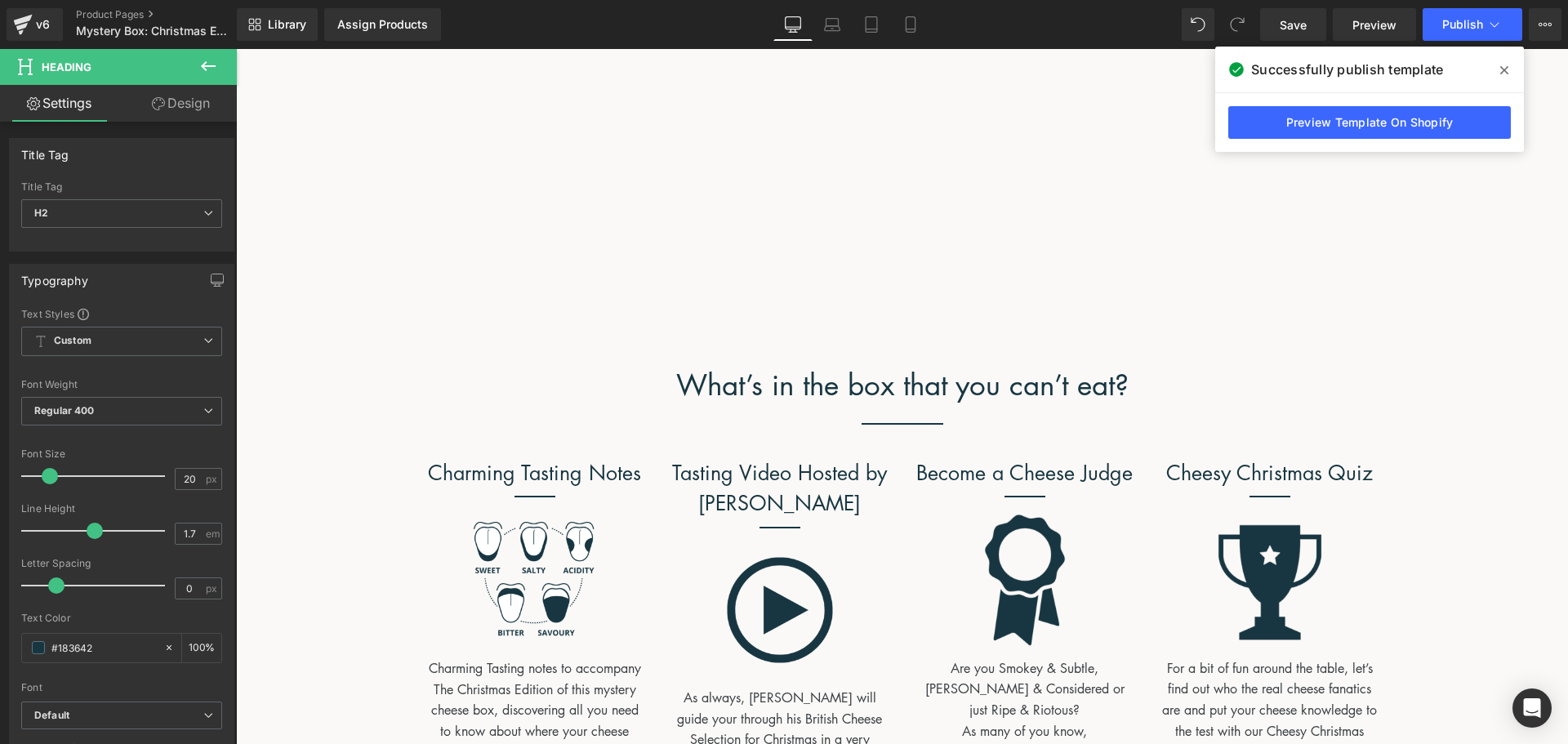
click at [1505, 74] on icon at bounding box center [1504, 70] width 8 height 13
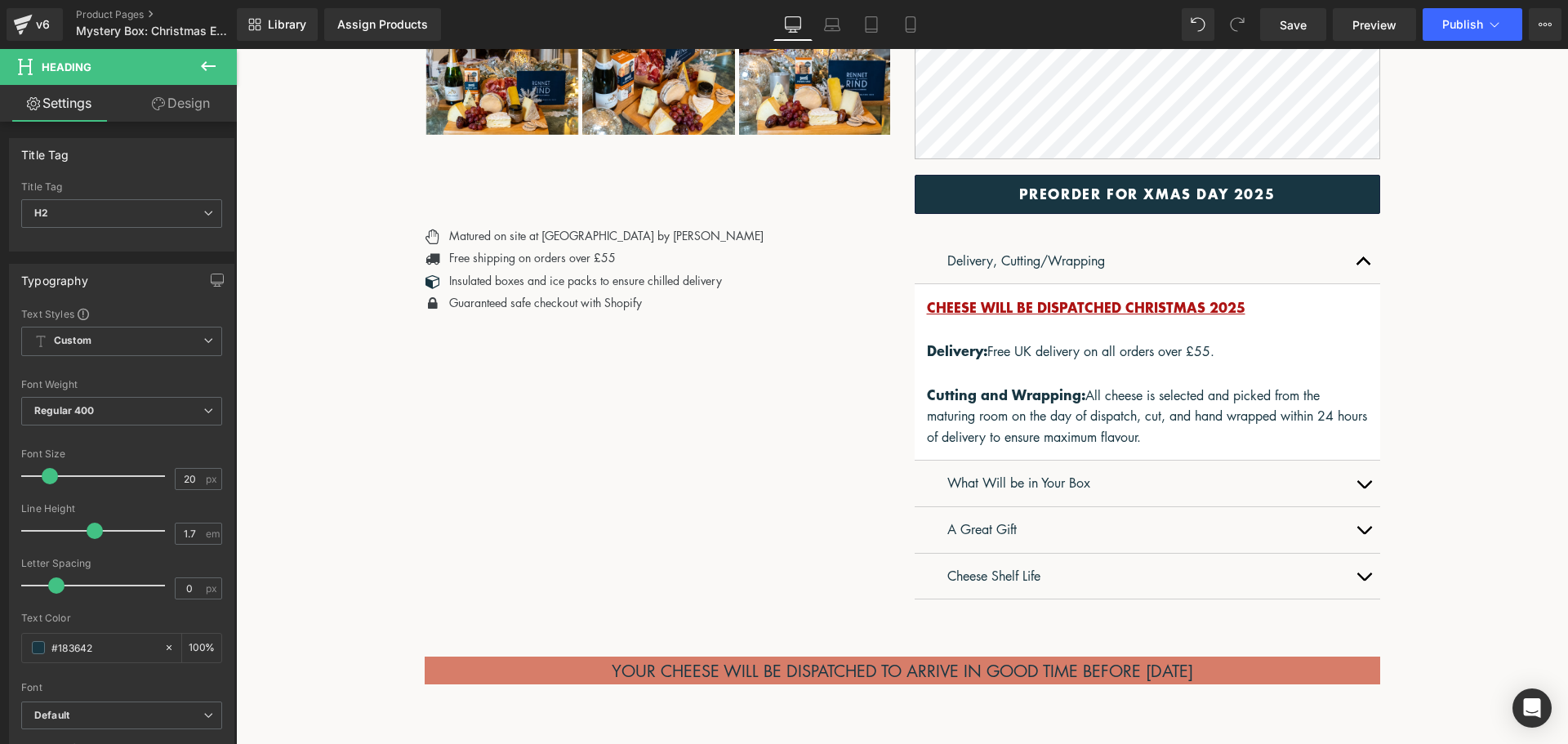
scroll to position [681, 0]
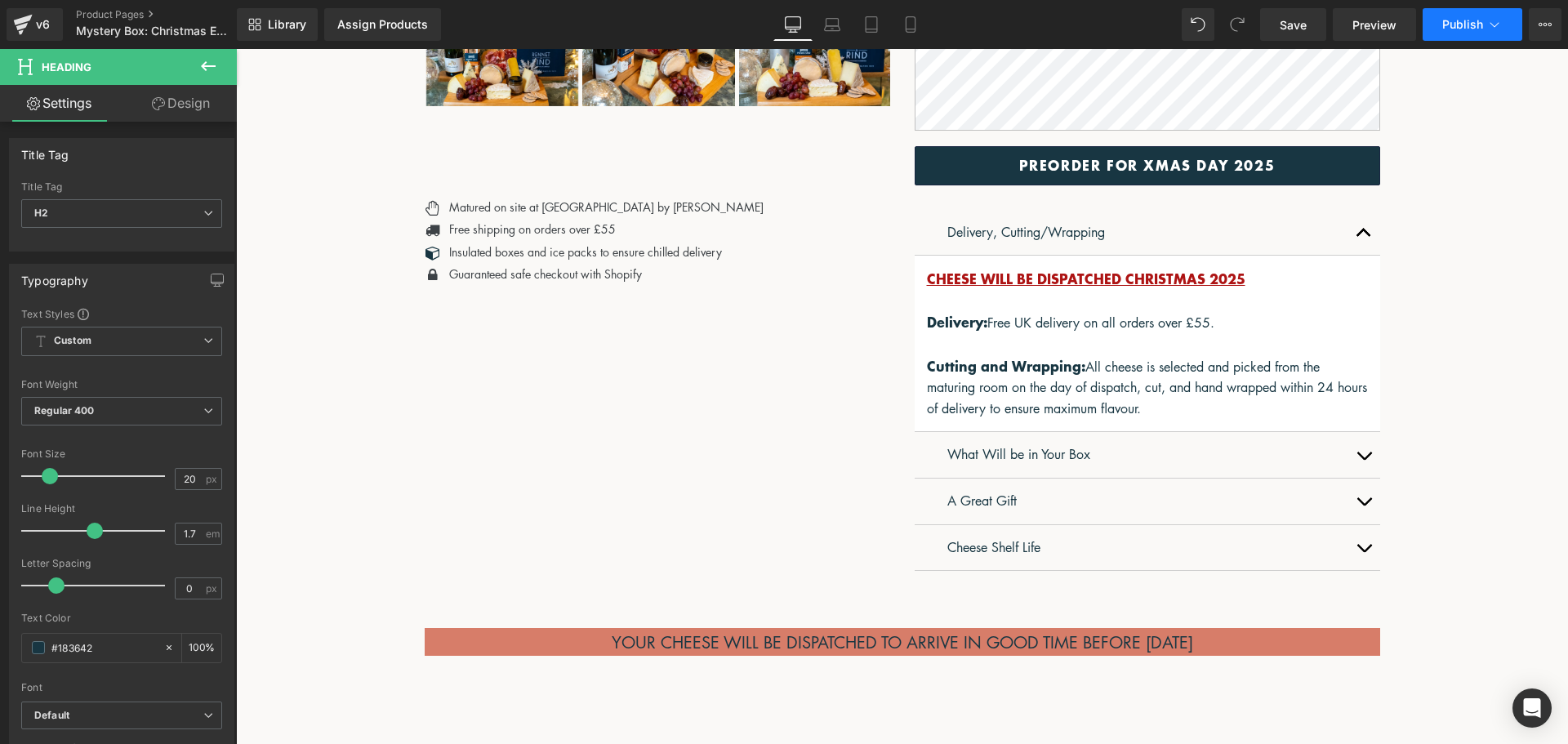
click at [1433, 20] on button "Publish" at bounding box center [1472, 24] width 100 height 33
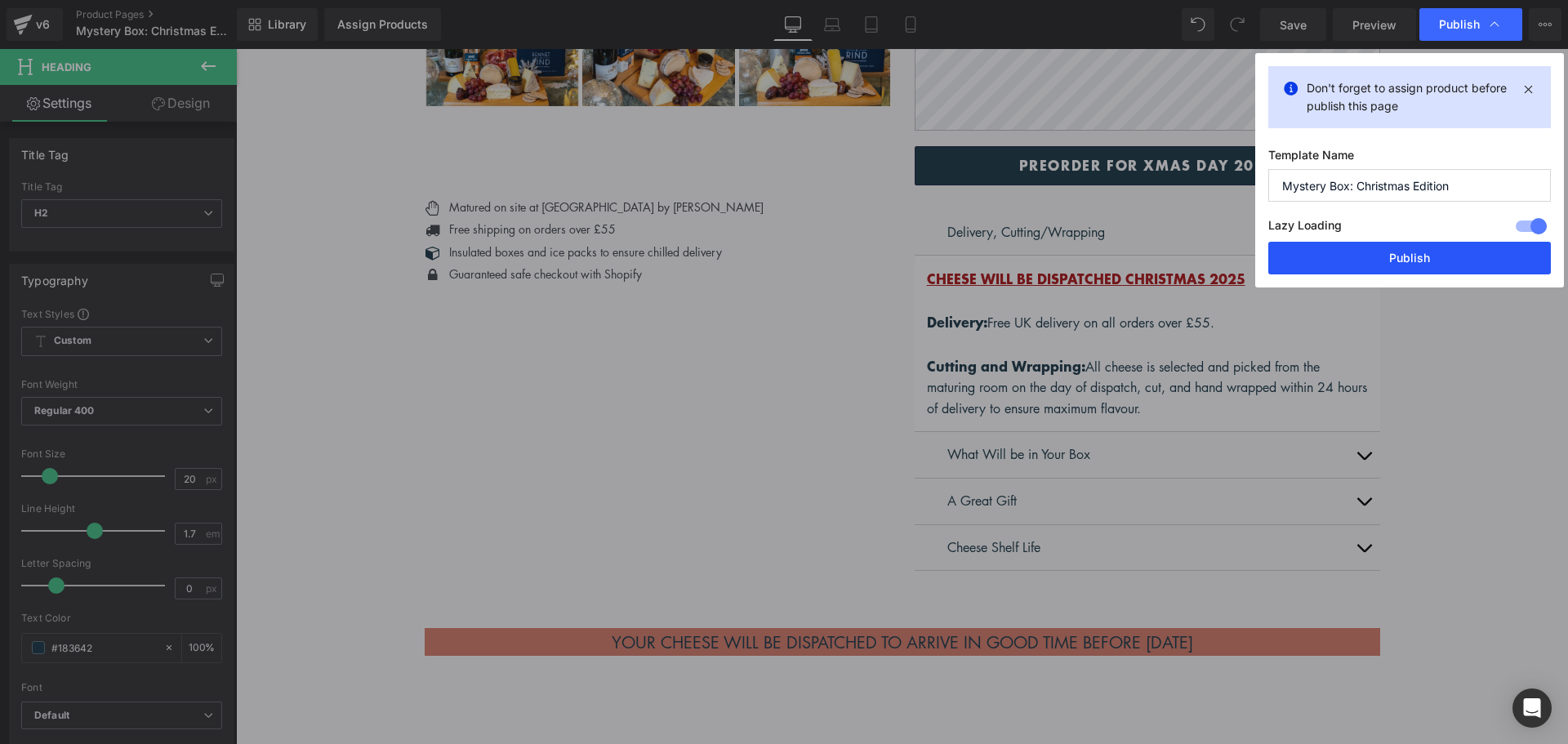
click at [1453, 248] on button "Publish" at bounding box center [1409, 258] width 283 height 33
